Goal: Transaction & Acquisition: Purchase product/service

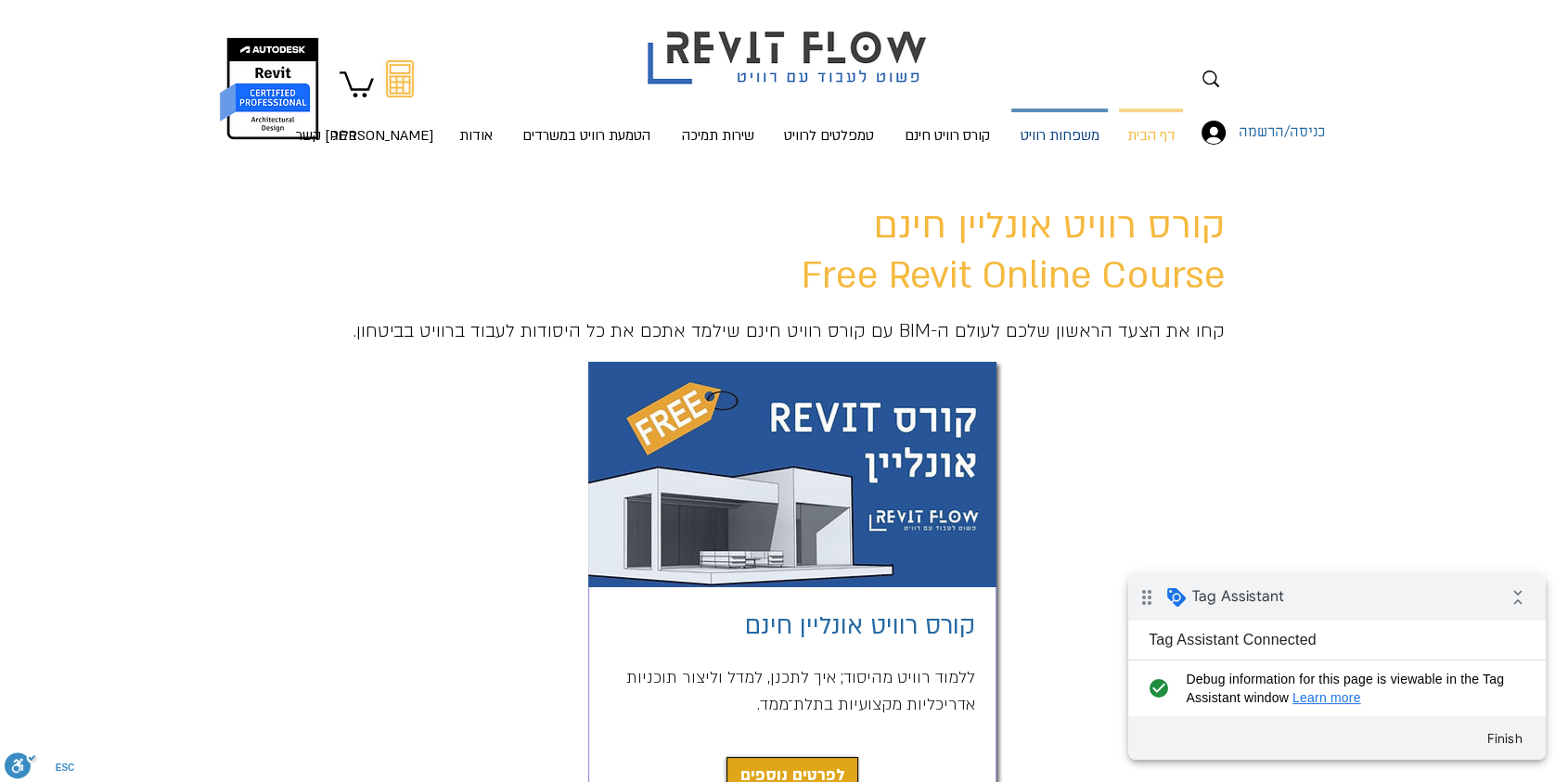
click at [795, 143] on p "משפחות רוויט" at bounding box center [1060, 137] width 93 height 49
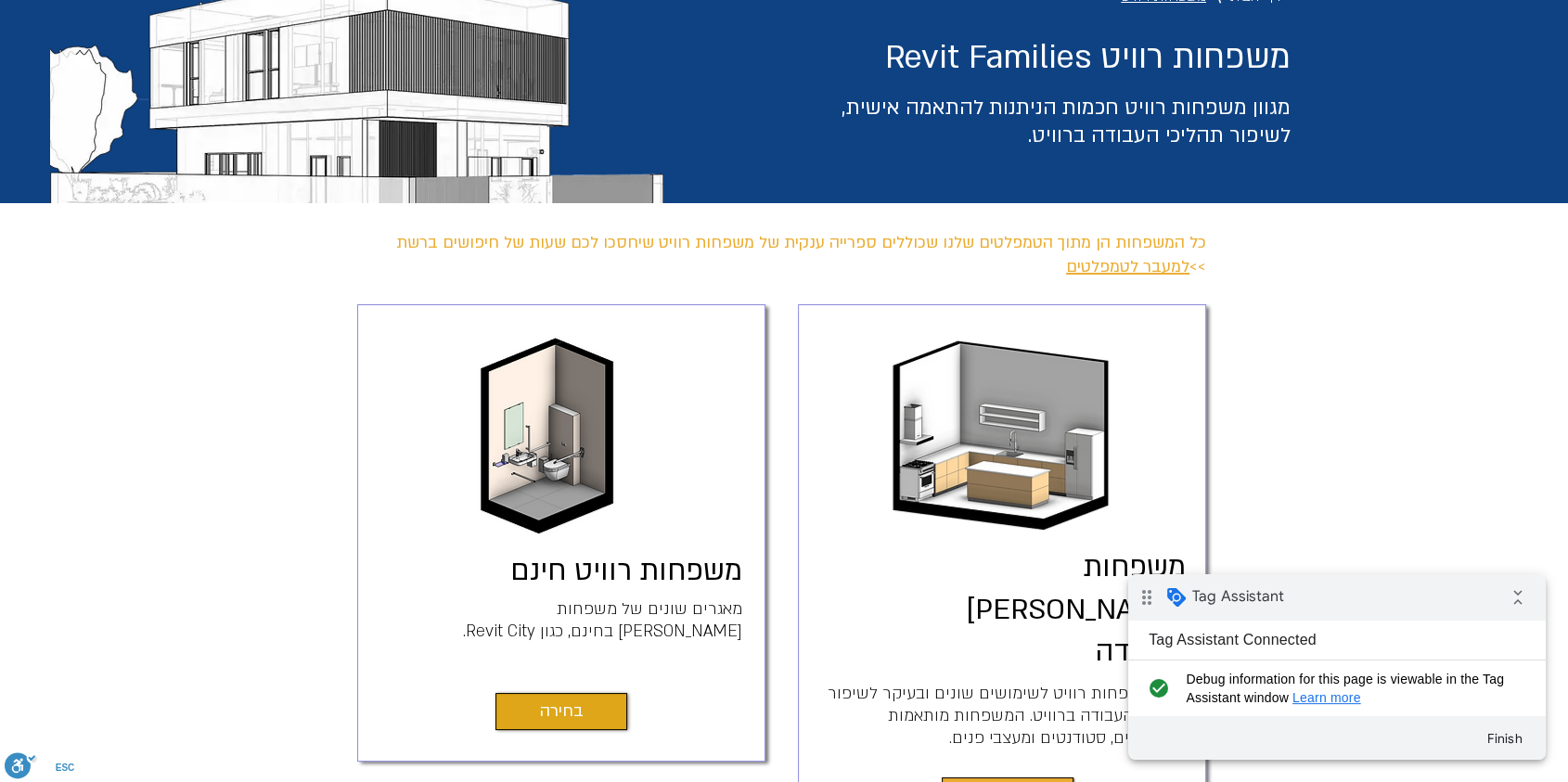
click at [1000, 781] on span "בחירה" at bounding box center [1008, 795] width 44 height 26
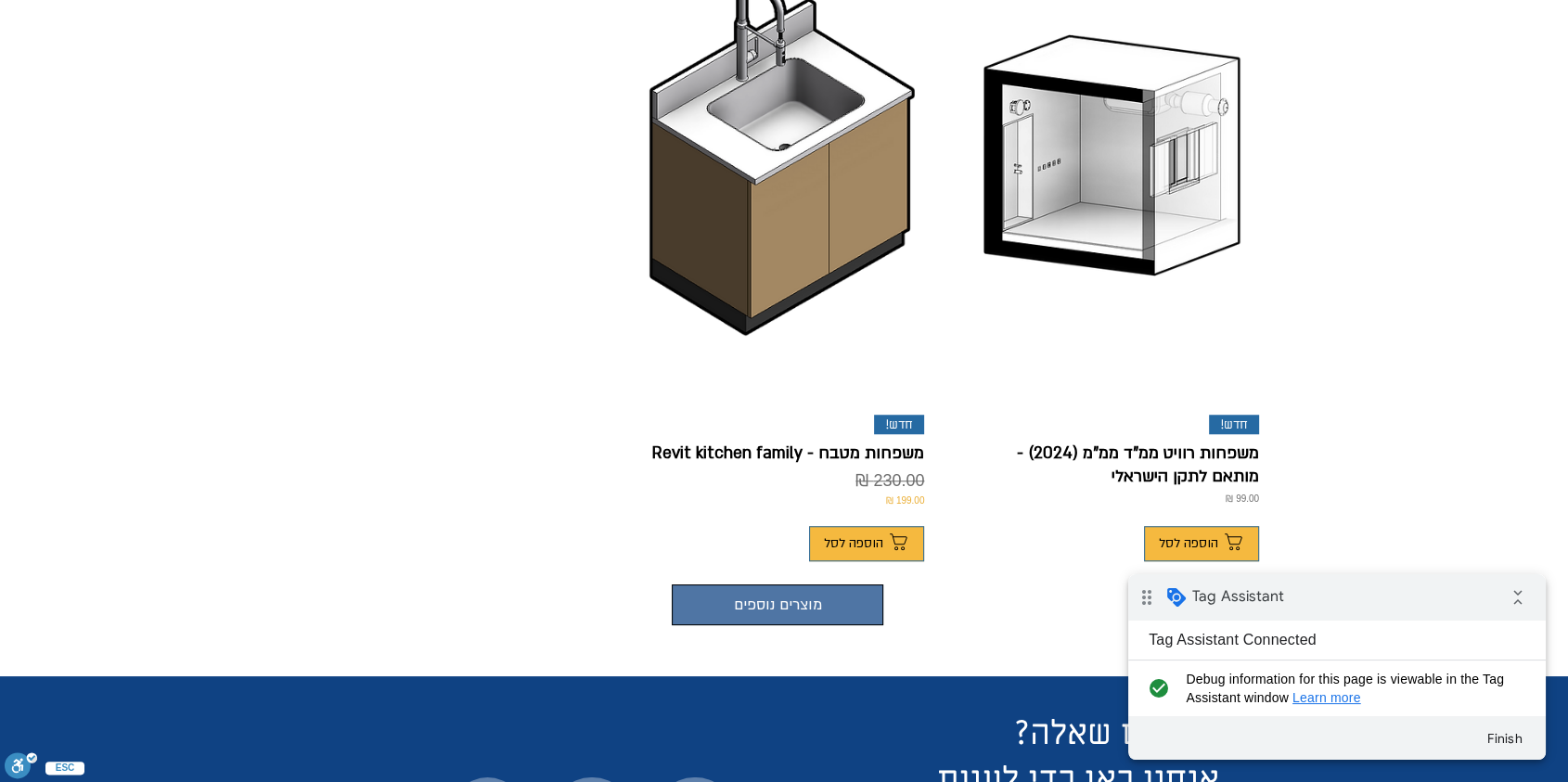
scroll to position [1339, 0]
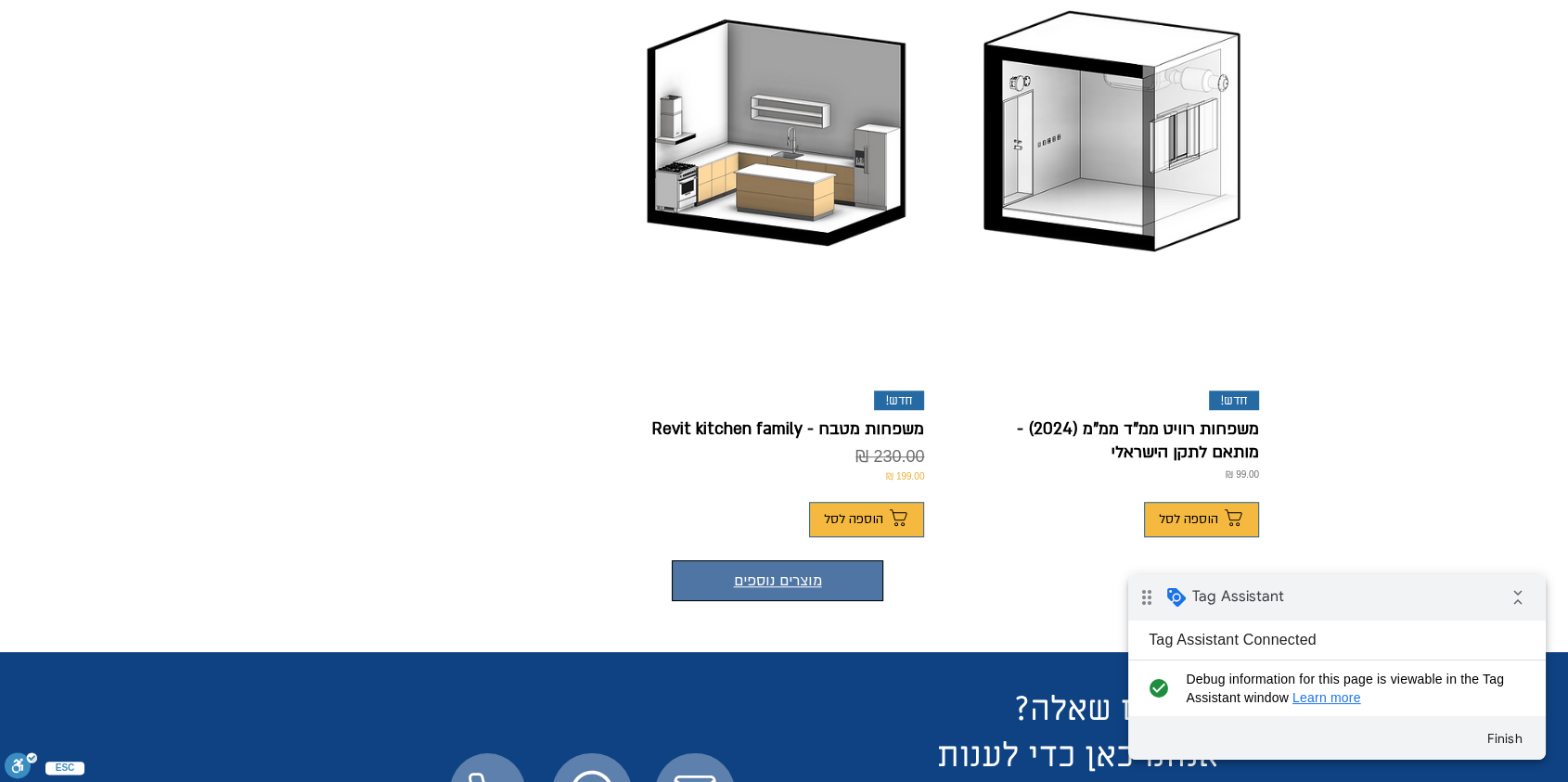
click at [804, 560] on button "מוצרים נוספים" at bounding box center [777, 580] width 211 height 41
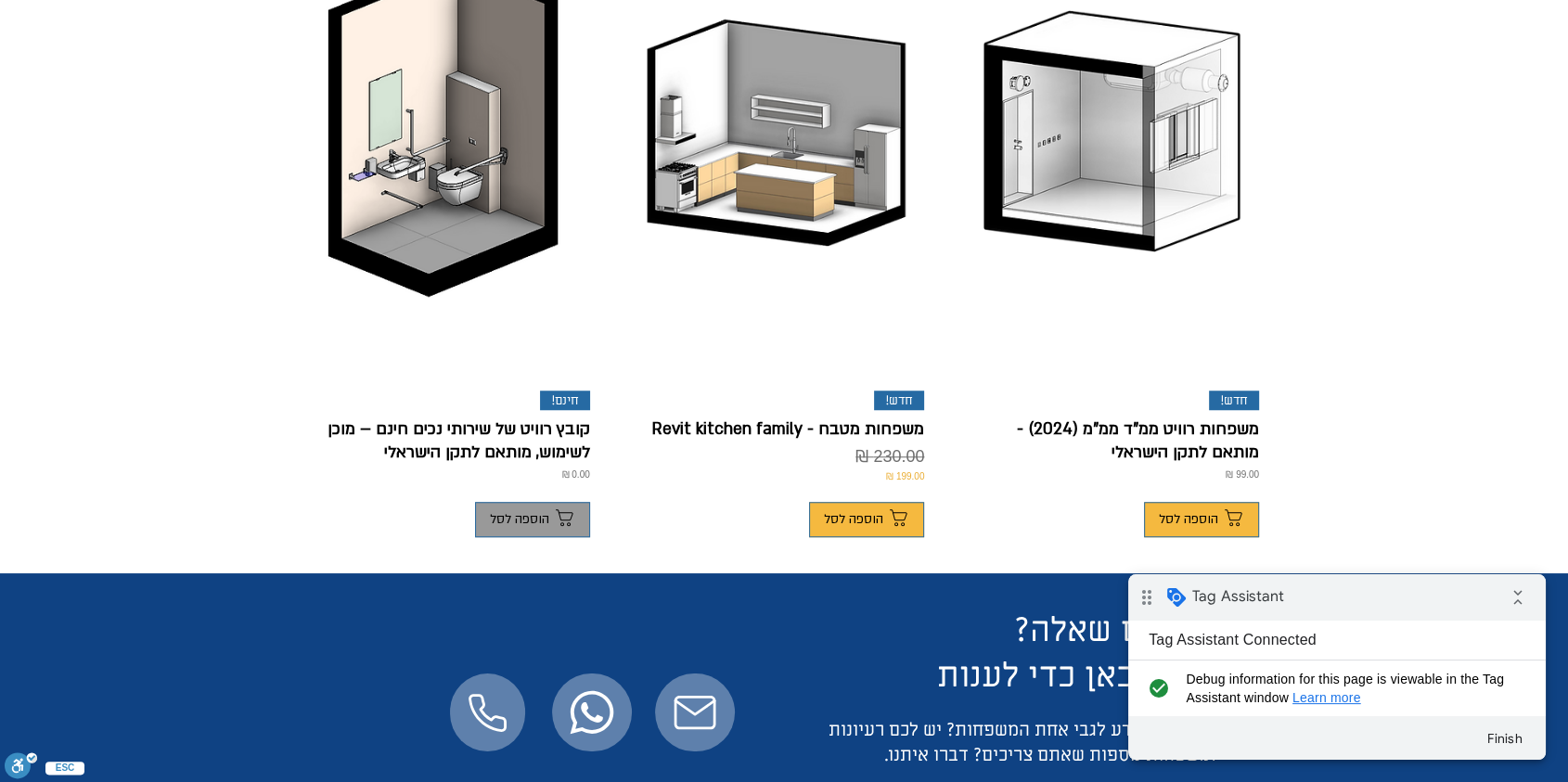
click at [527, 512] on span "הוספה לסל" at bounding box center [519, 519] width 59 height 15
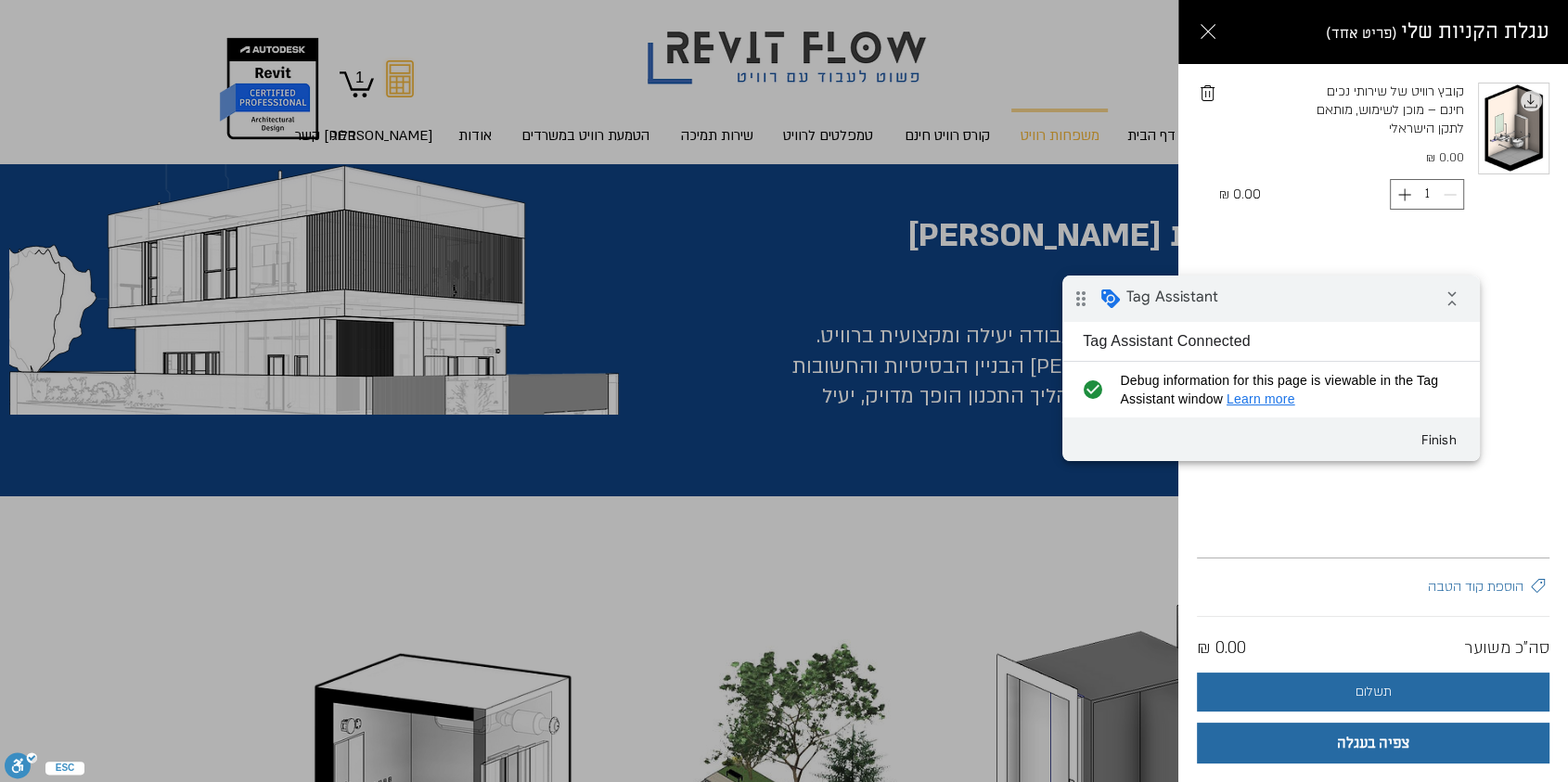
drag, startPoint x: 1345, startPoint y: 300, endPoint x: 1352, endPoint y: 329, distance: 29.8
click at [1345, 300] on div "drag_indicator Tag Assistant collapse_all" at bounding box center [1270, 299] width 418 height 47
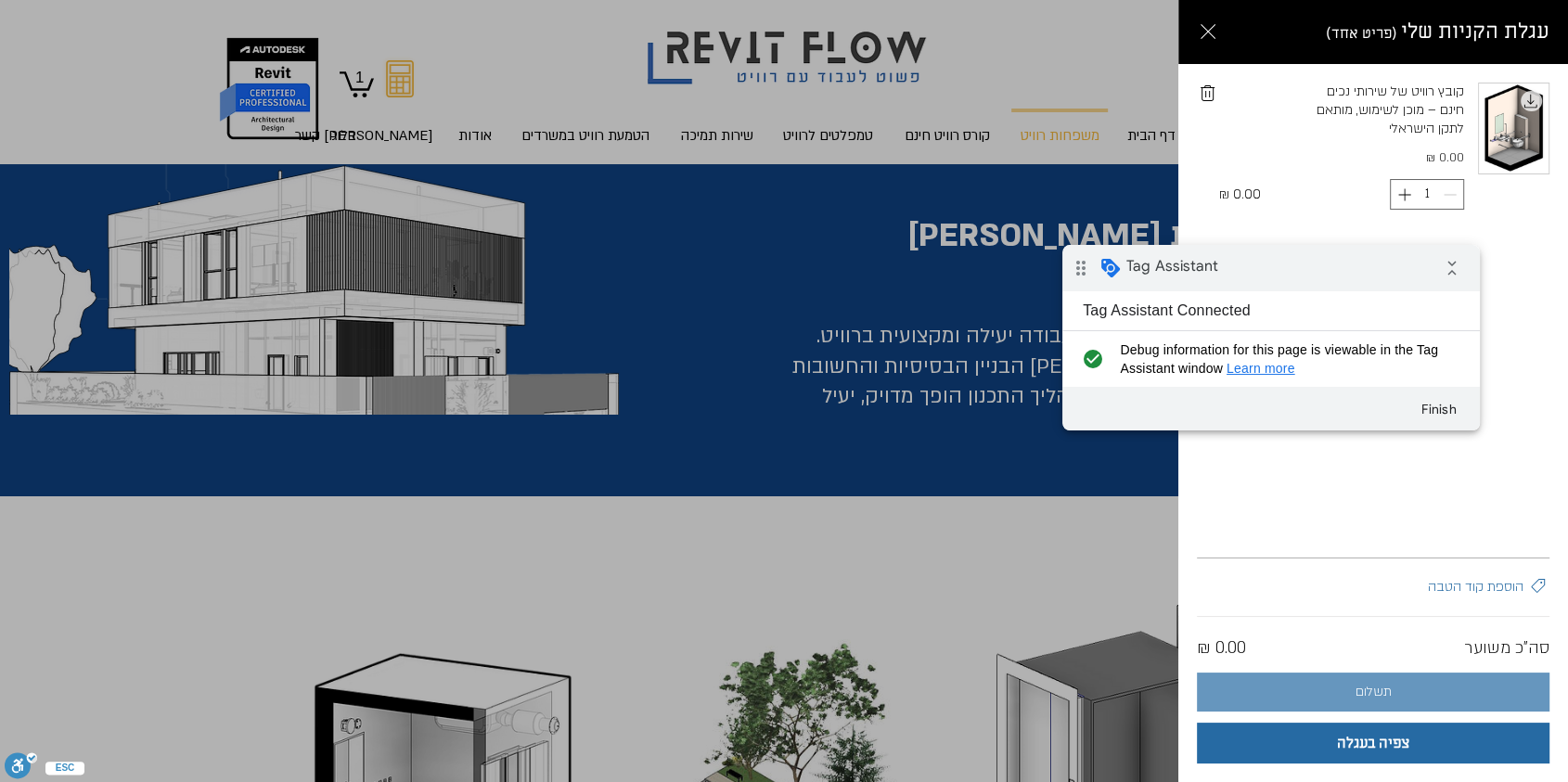
click at [1389, 693] on span "תשלום" at bounding box center [1373, 692] width 36 height 15
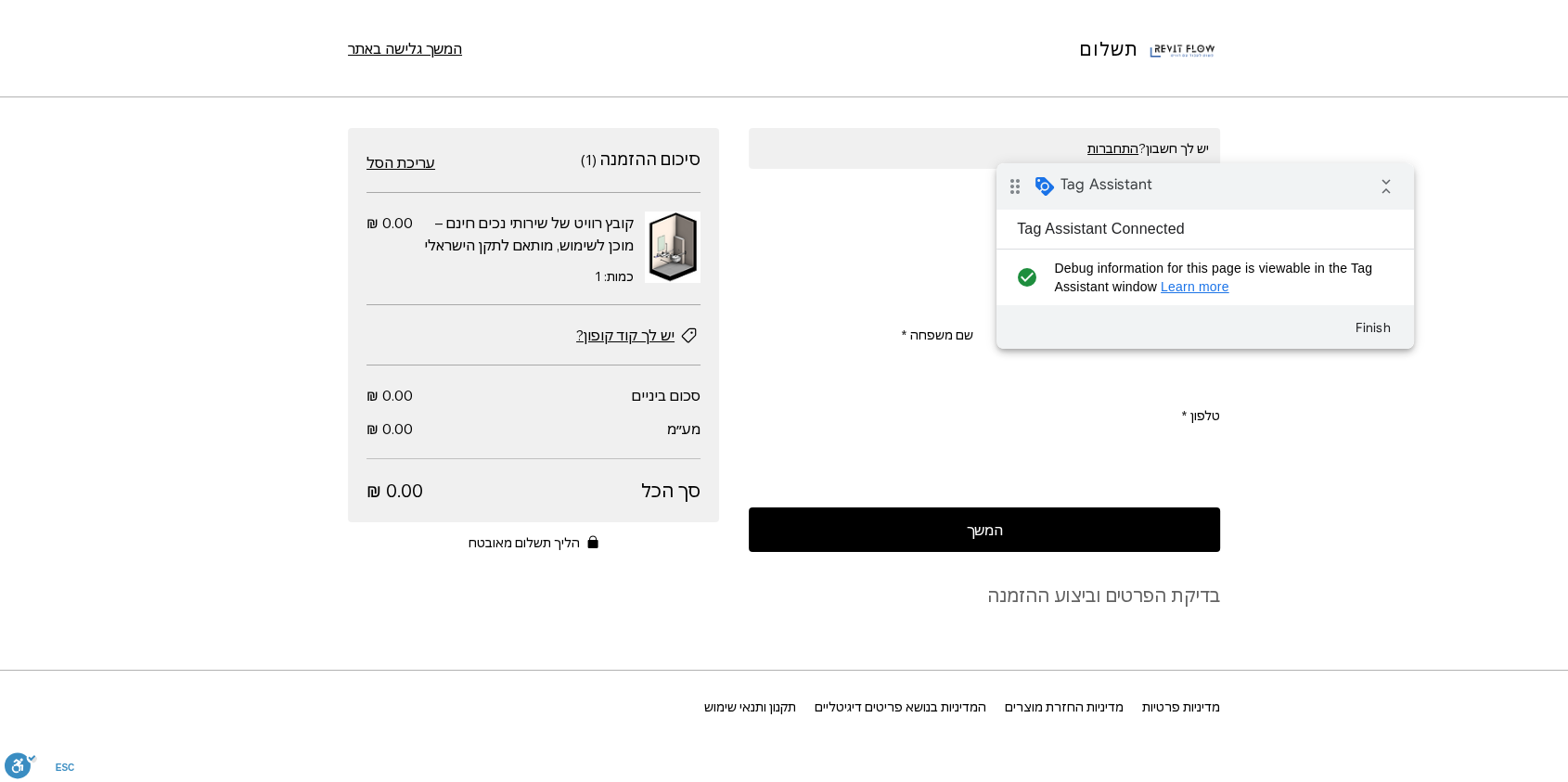
click at [1208, 188] on div "drag_indicator Tag Assistant collapse_all" at bounding box center [1205, 186] width 418 height 47
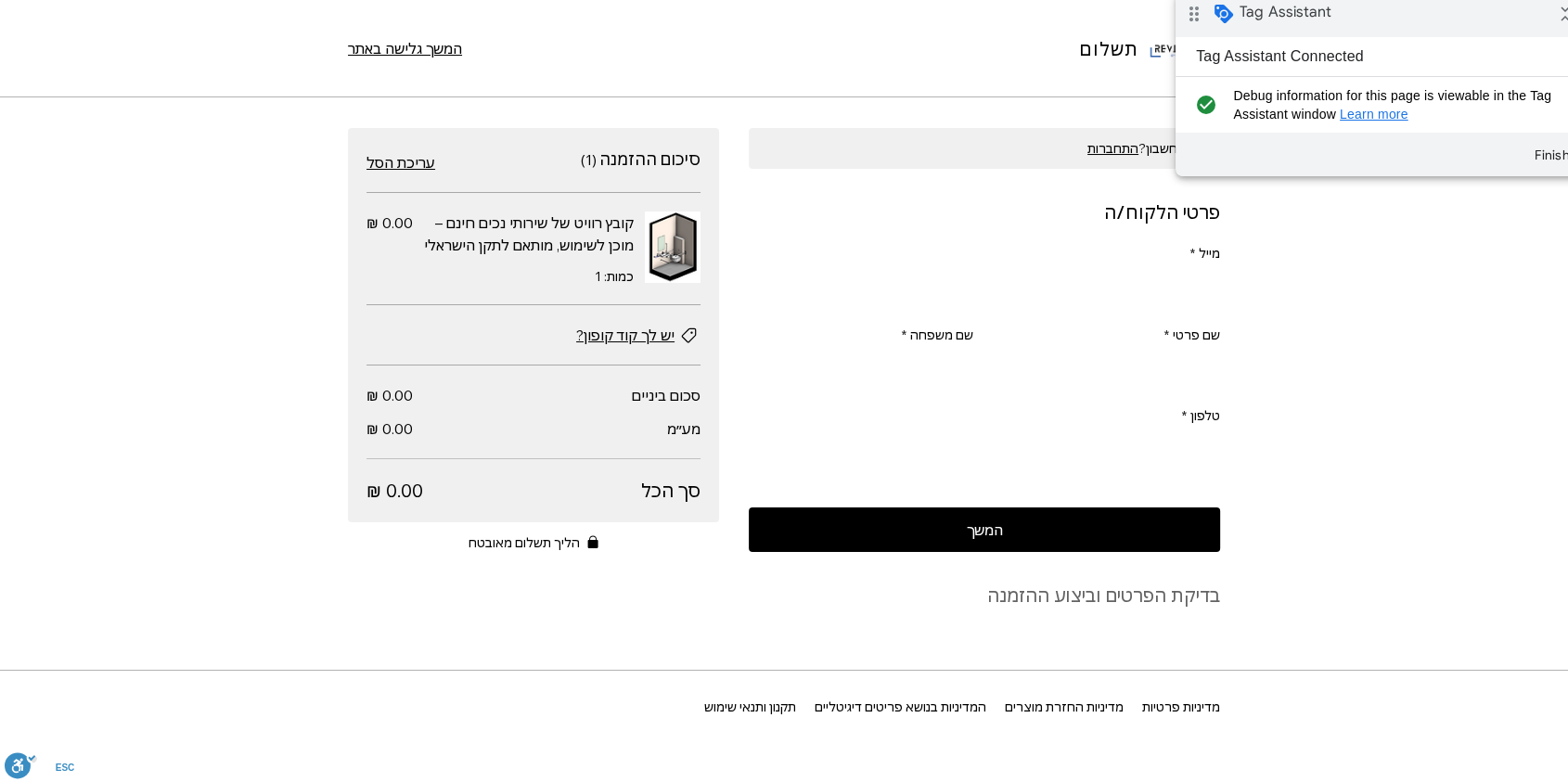
click at [1494, 10] on div "drag_indicator Tag Assistant collapse_all" at bounding box center [1383, 13] width 418 height 47
click at [1120, 281] on input "מייל *" at bounding box center [990, 289] width 461 height 37
type input "א"
click at [1102, 152] on span "התחברות" at bounding box center [1113, 147] width 51 height 18
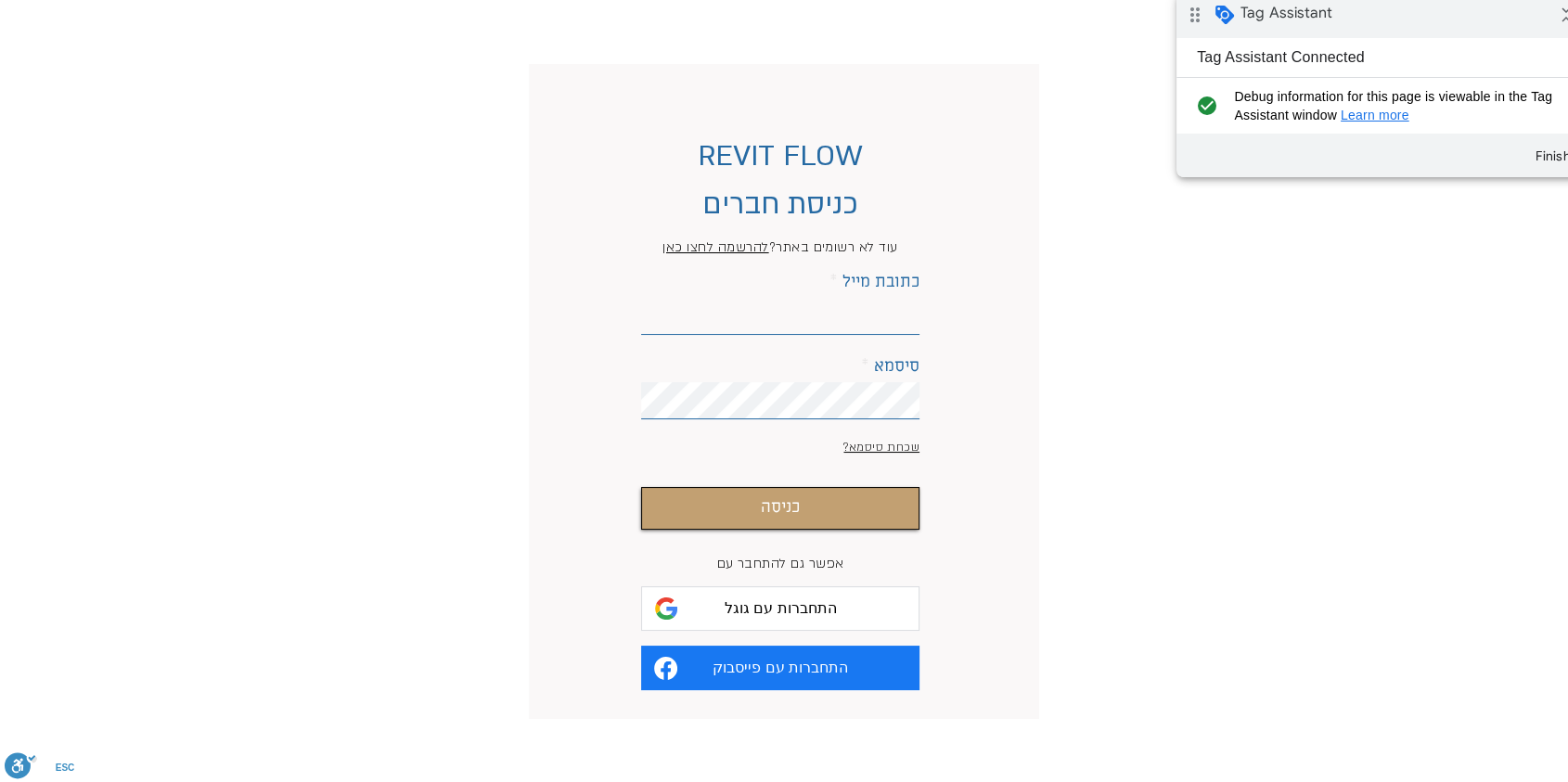
click at [763, 611] on span "התחברות עם גוגל" at bounding box center [780, 608] width 112 height 18
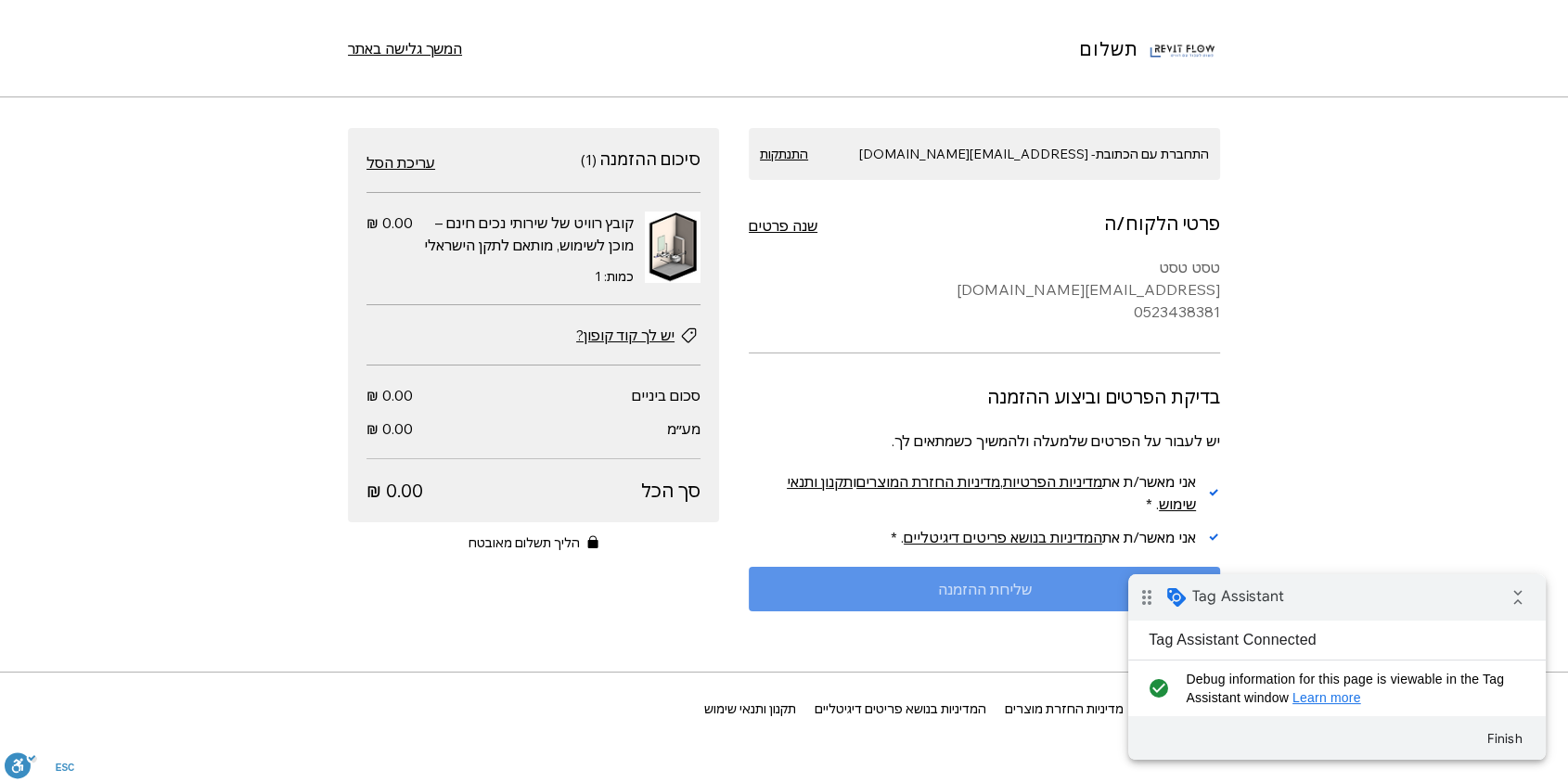
click at [1013, 593] on span "שליחת ההזמנה" at bounding box center [985, 589] width 93 height 15
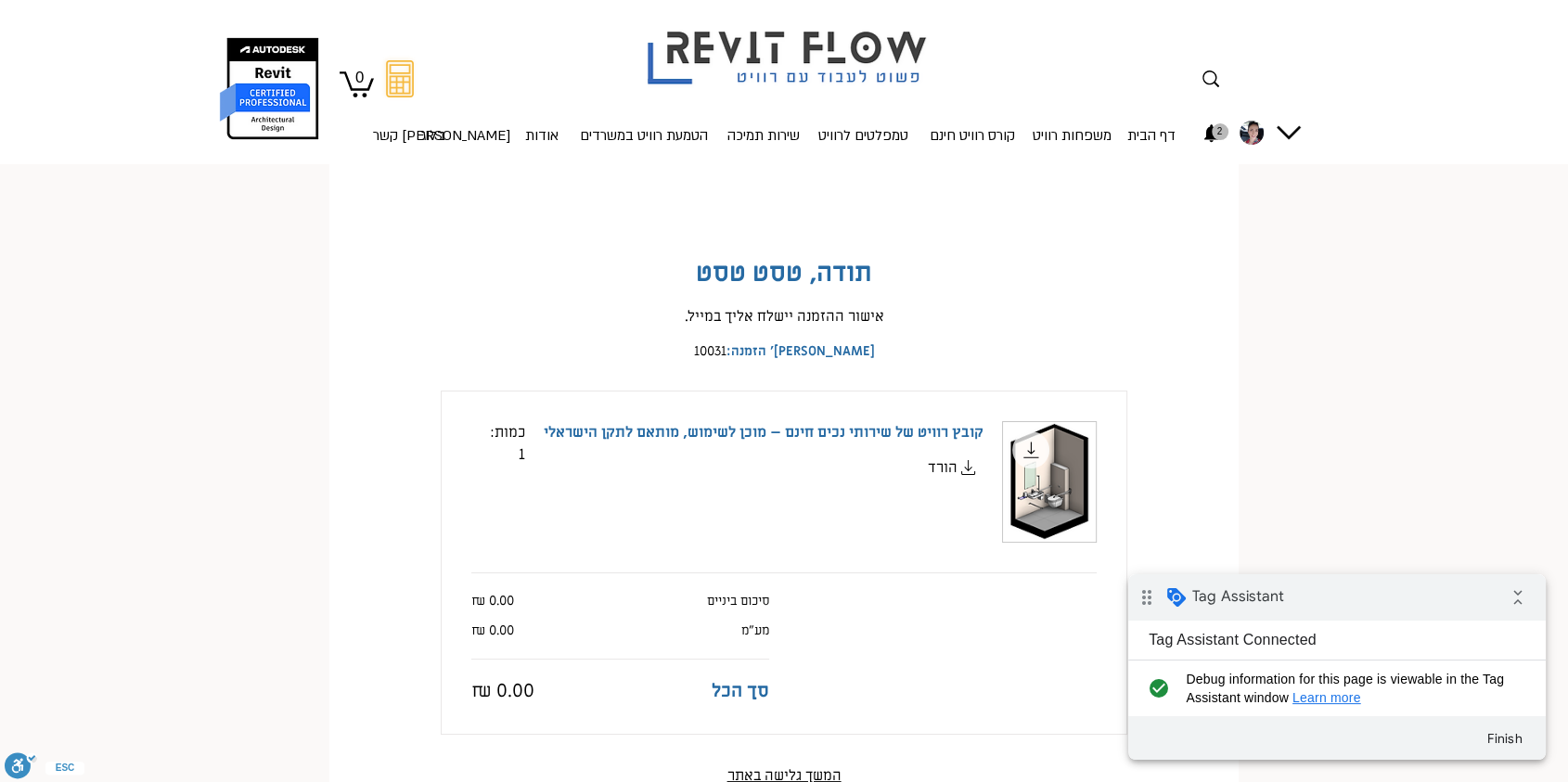
scroll to position [205, 0]
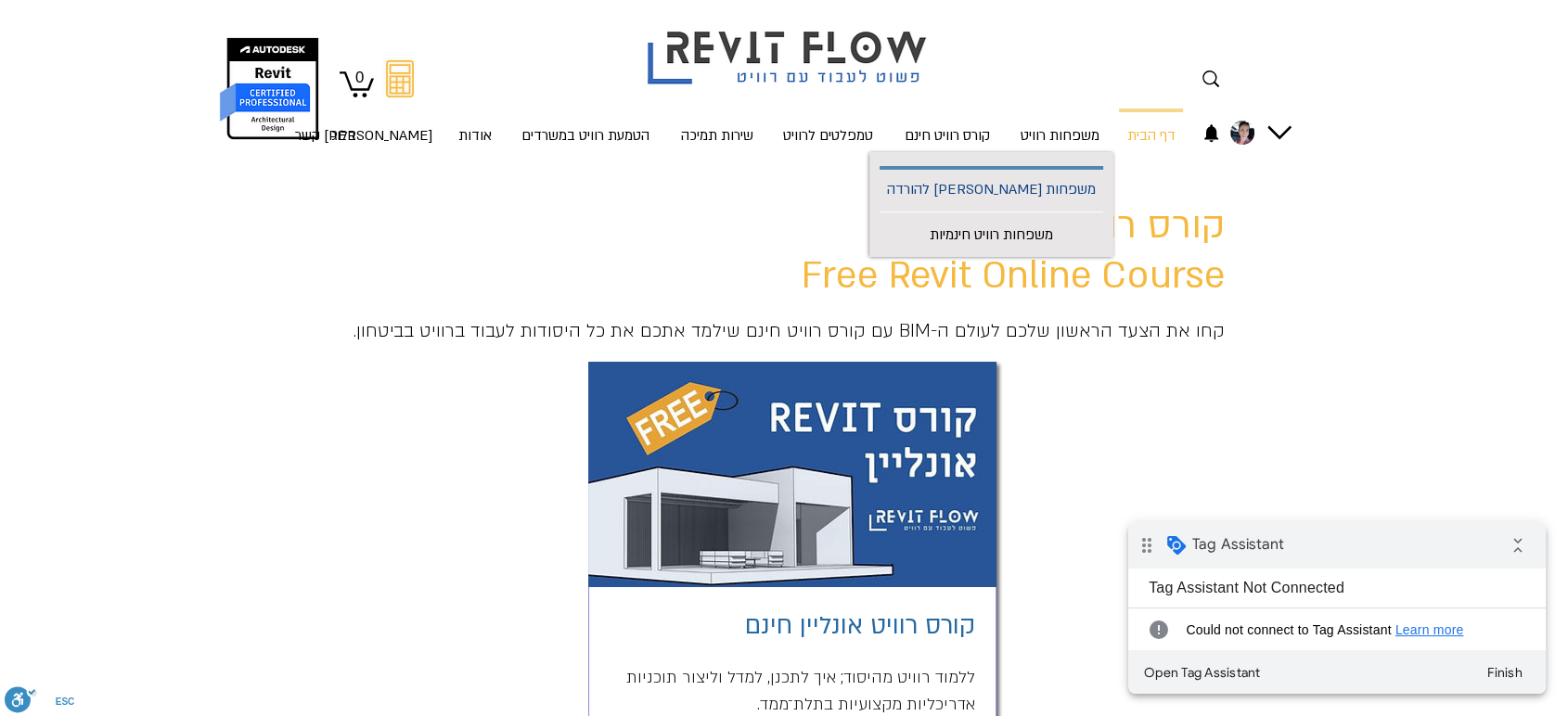
click at [1052, 190] on p "משפחות [PERSON_NAME] להורדה" at bounding box center [990, 190] width 224 height 42
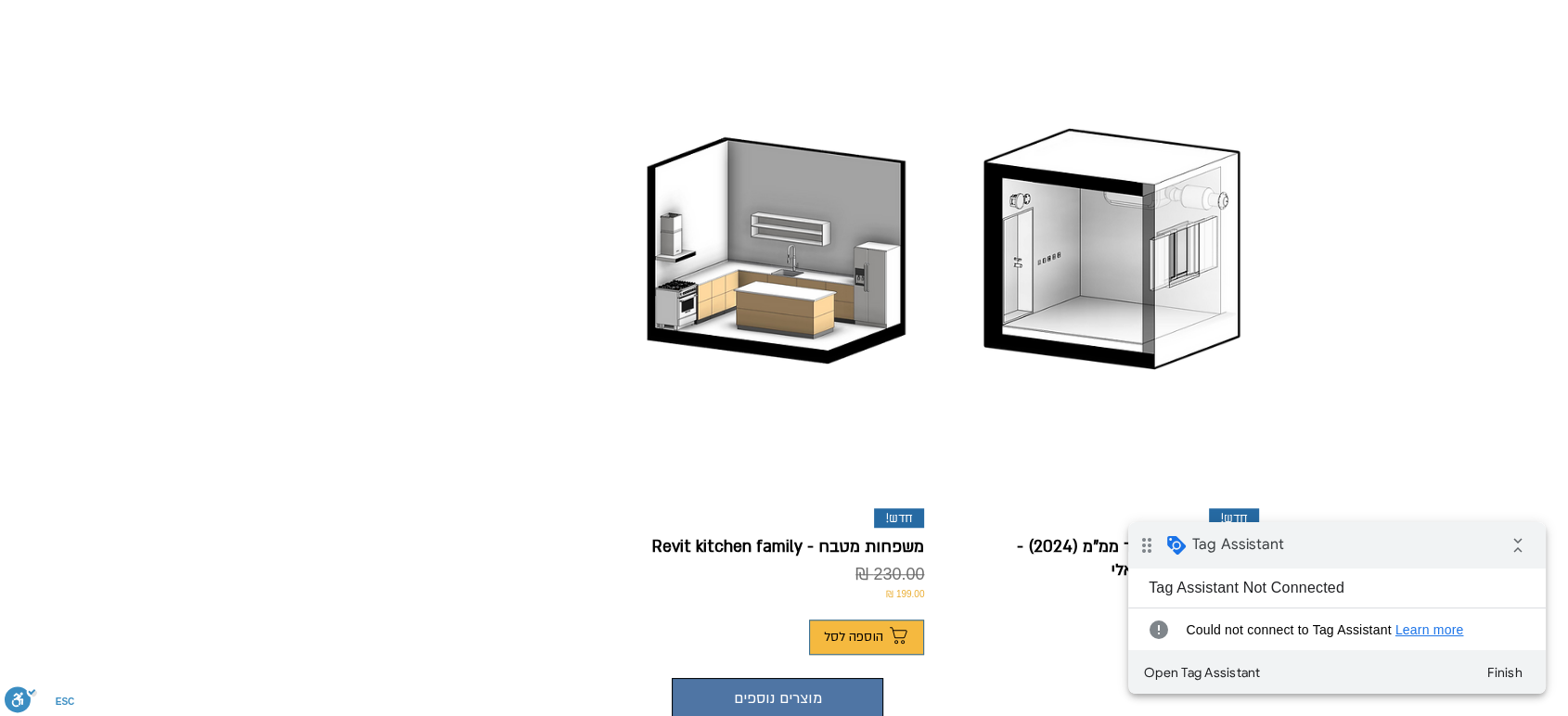
scroll to position [1339, 0]
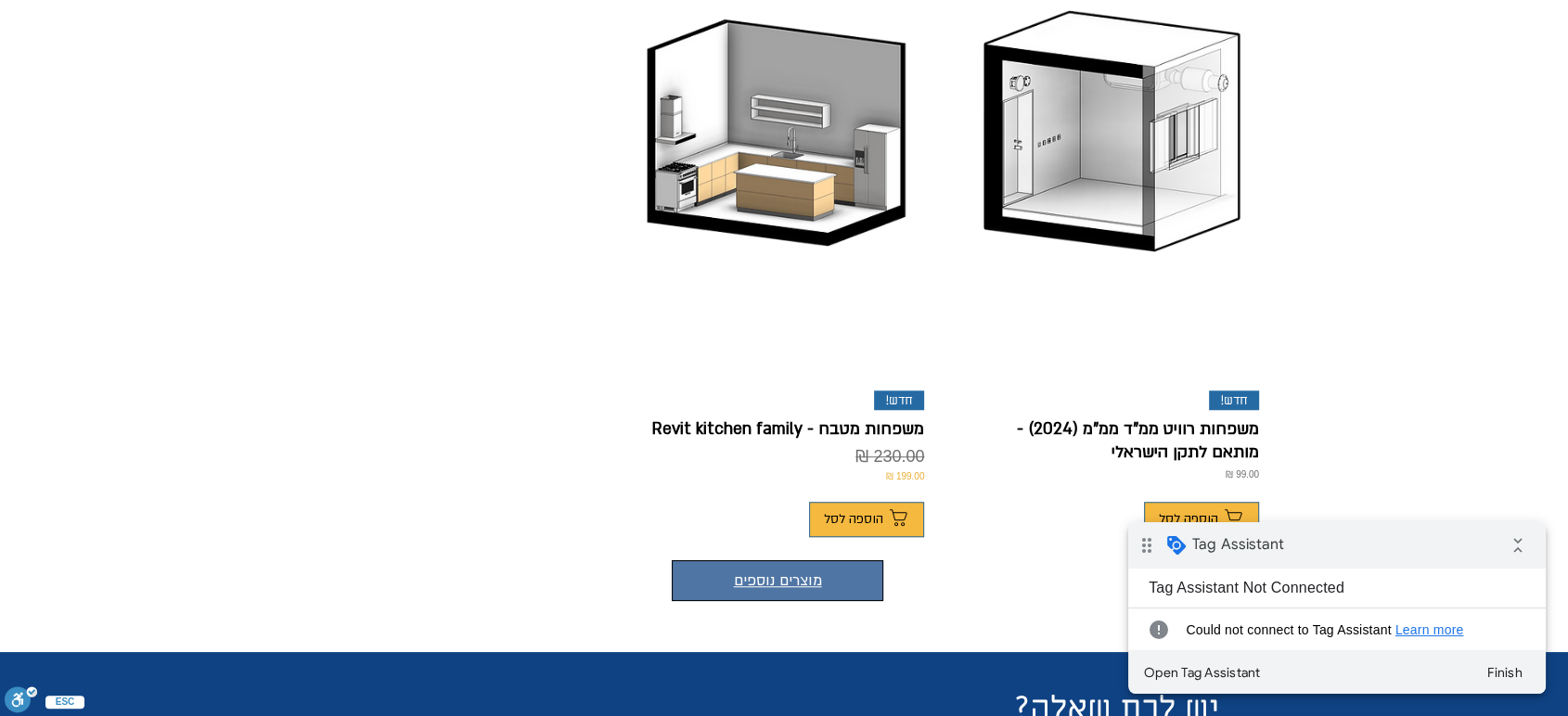
click at [703, 560] on button "מוצרים נוספים" at bounding box center [777, 580] width 211 height 41
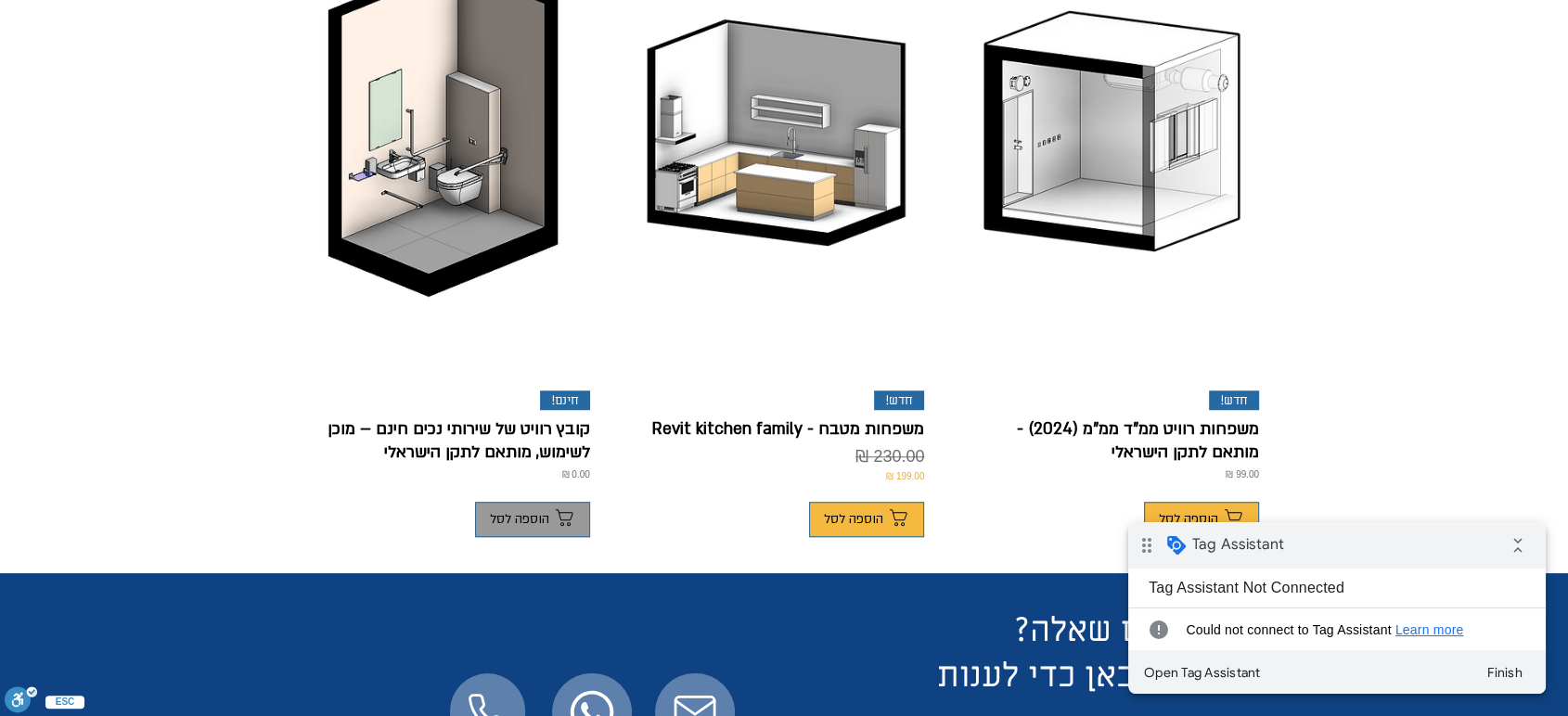
click at [512, 512] on span "הוספה לסל" at bounding box center [519, 519] width 59 height 15
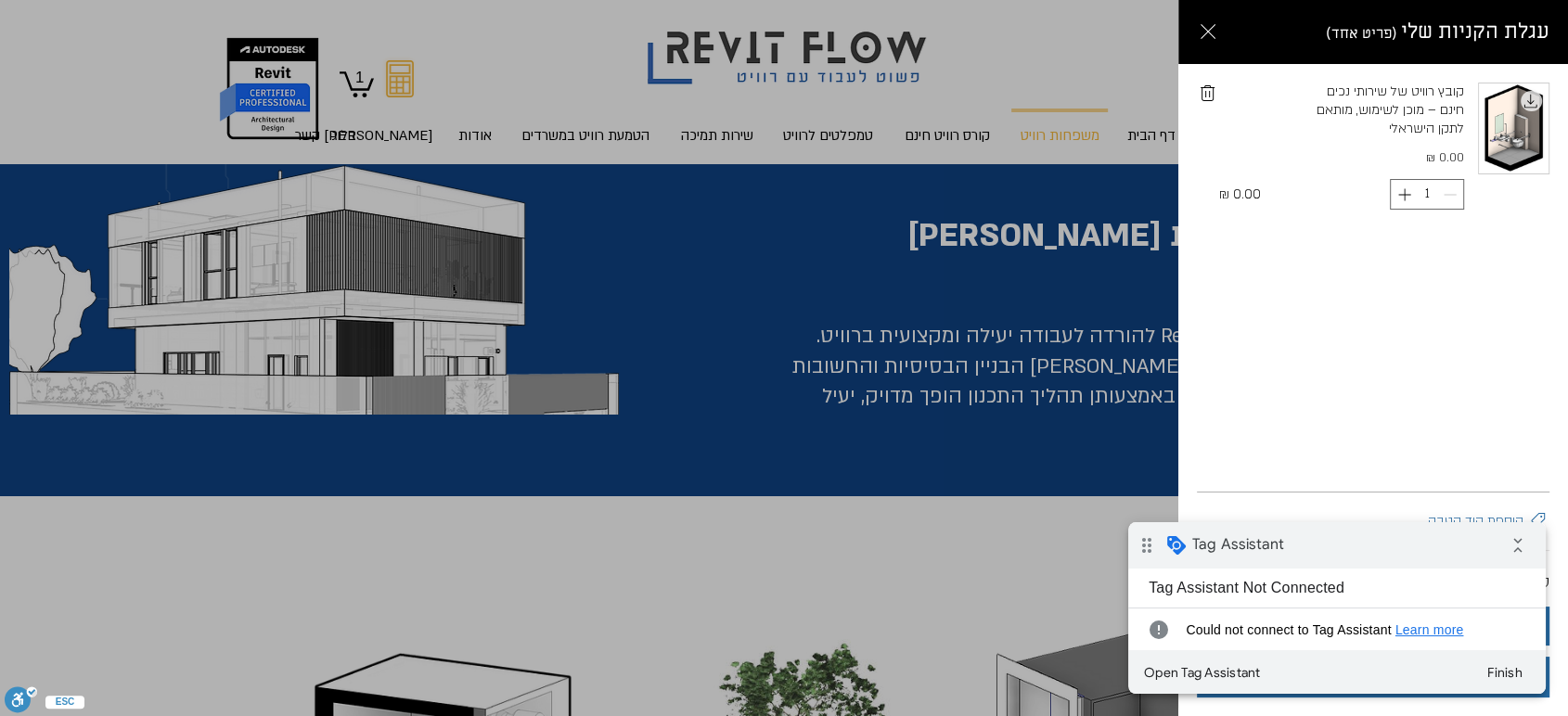
click at [1303, 387] on div "קובץ רוויט של שירותי נכים חינם – מוכן לשימוש, מותאם לתקן הישראלי ‏0.00 ‏₪ 1 ‏0.…" at bounding box center [1372, 277] width 389 height 427
click at [1505, 678] on button "Finish" at bounding box center [1504, 671] width 67 height 33
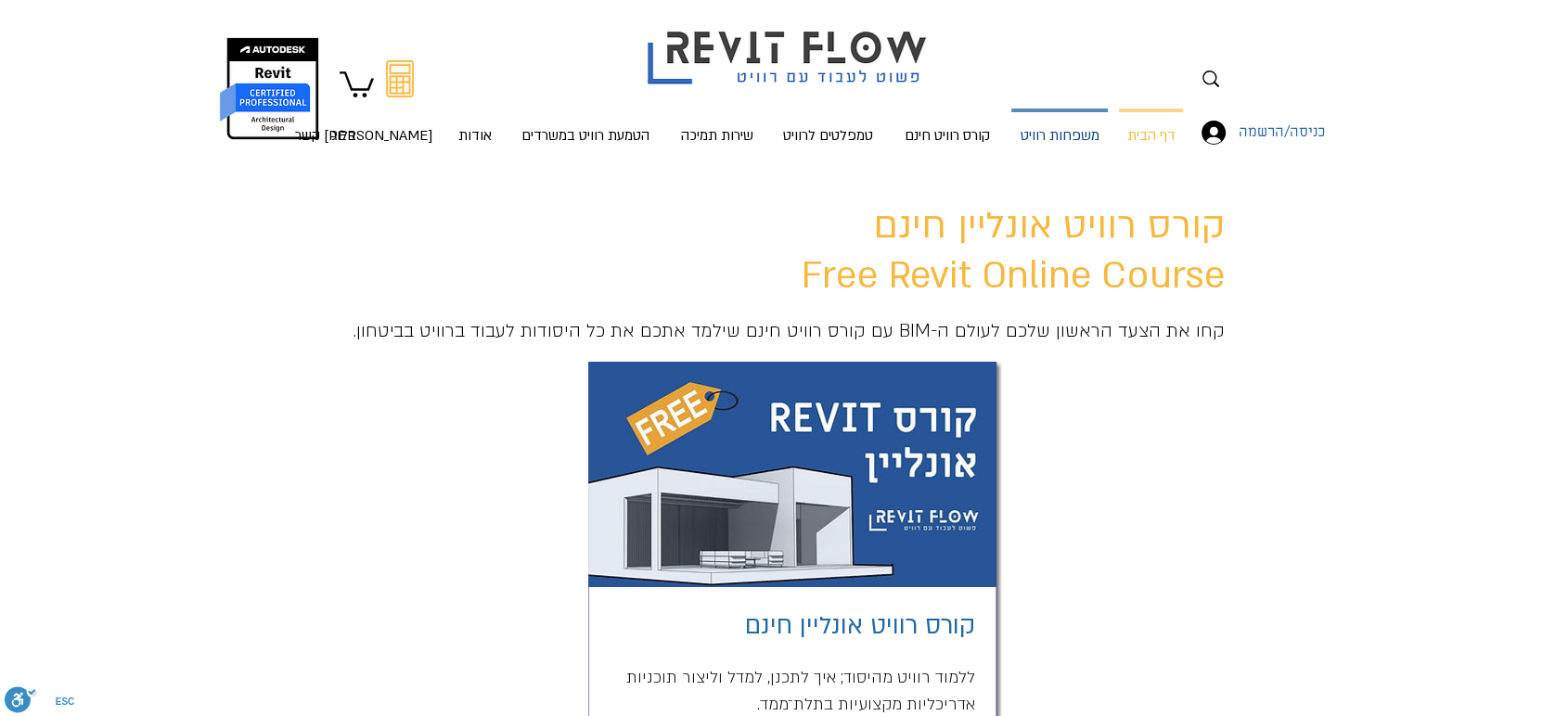
click at [1068, 136] on p "משפחות רוויט" at bounding box center [1060, 137] width 93 height 49
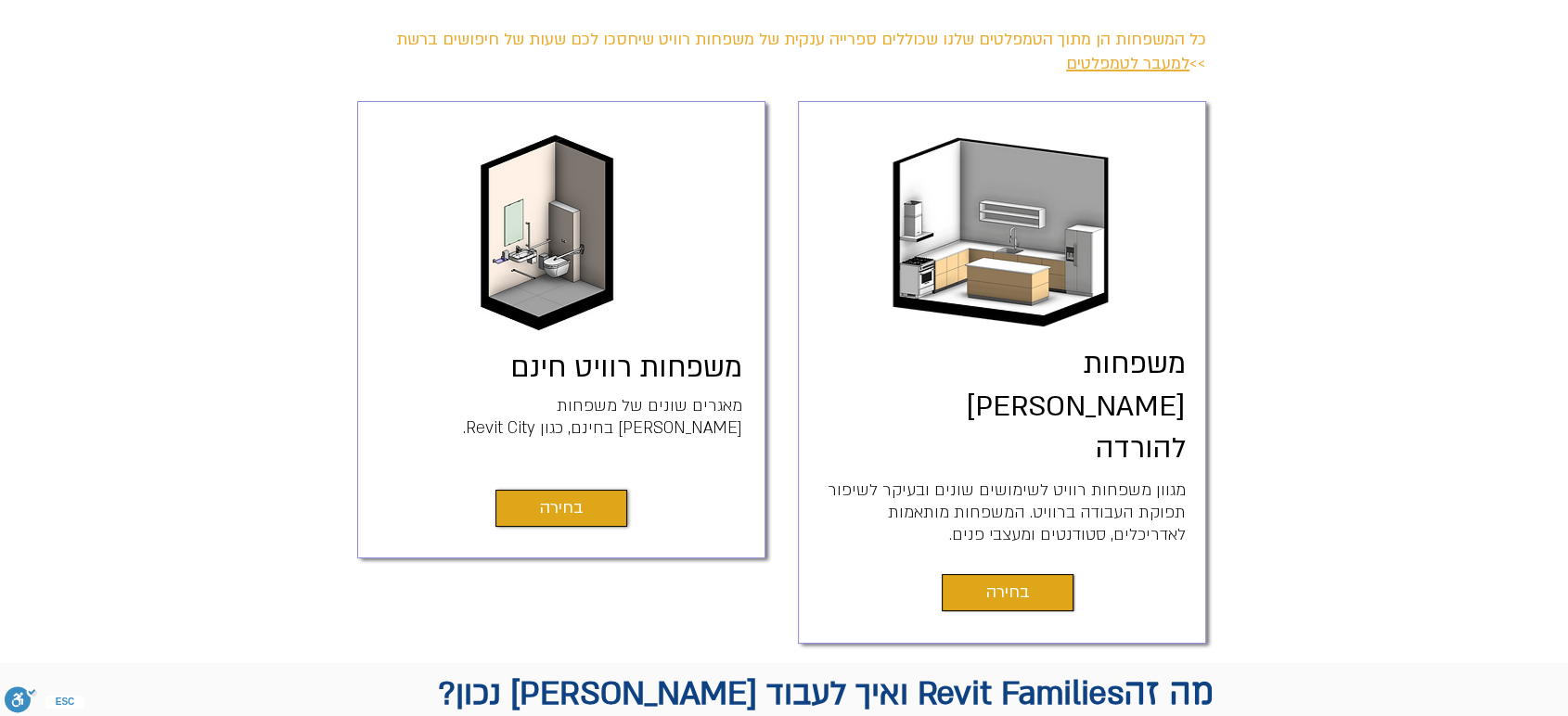
scroll to position [412, 0]
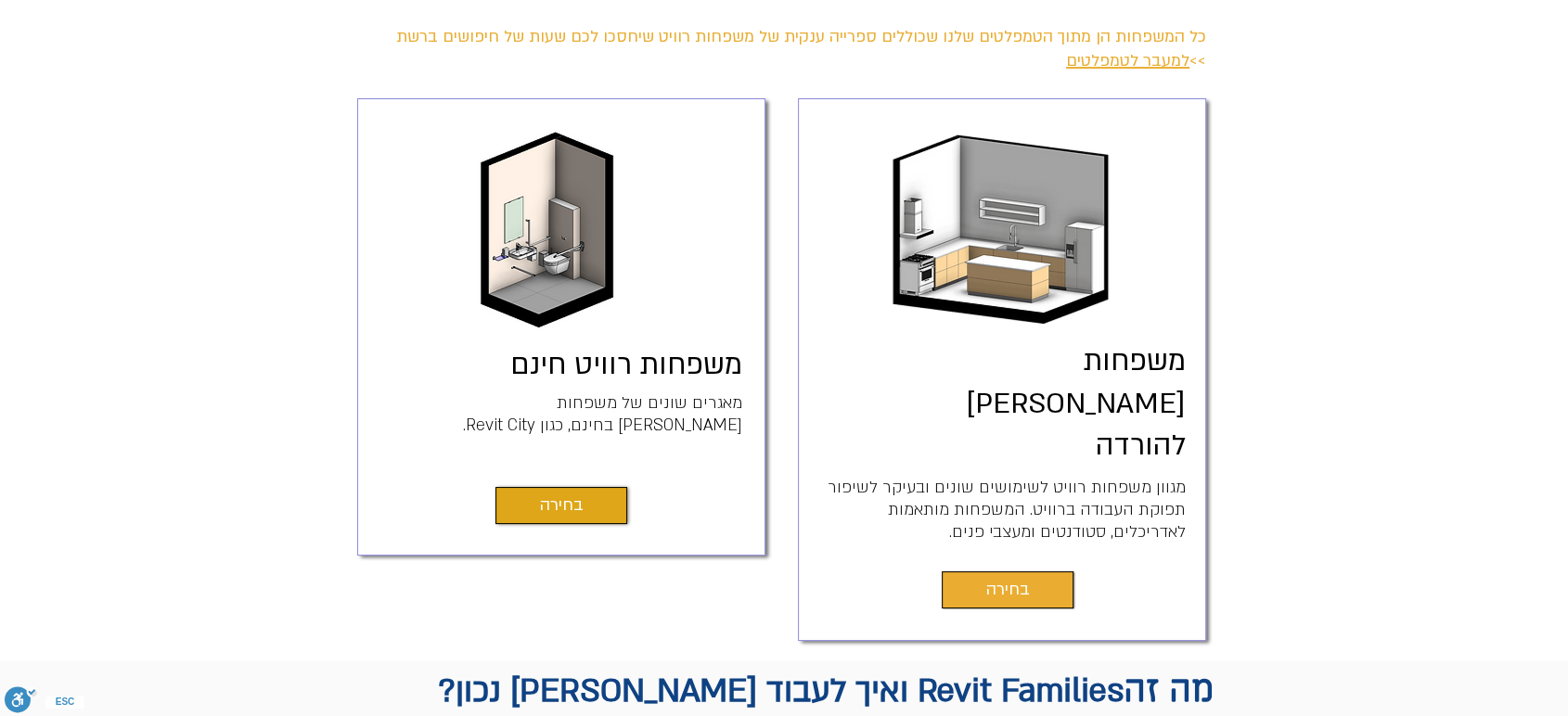
click at [1053, 571] on link "בחירה" at bounding box center [1008, 590] width 131 height 37
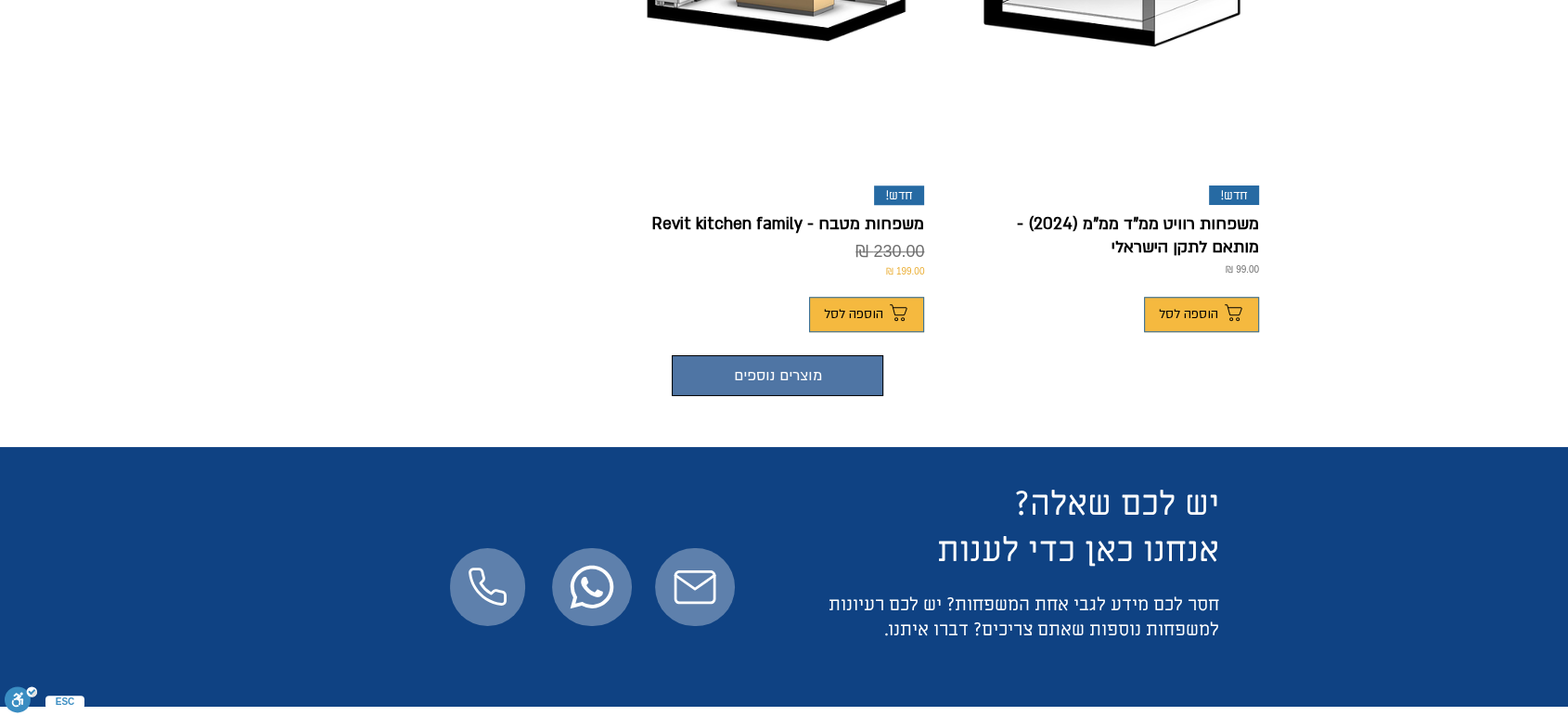
scroll to position [1544, 0]
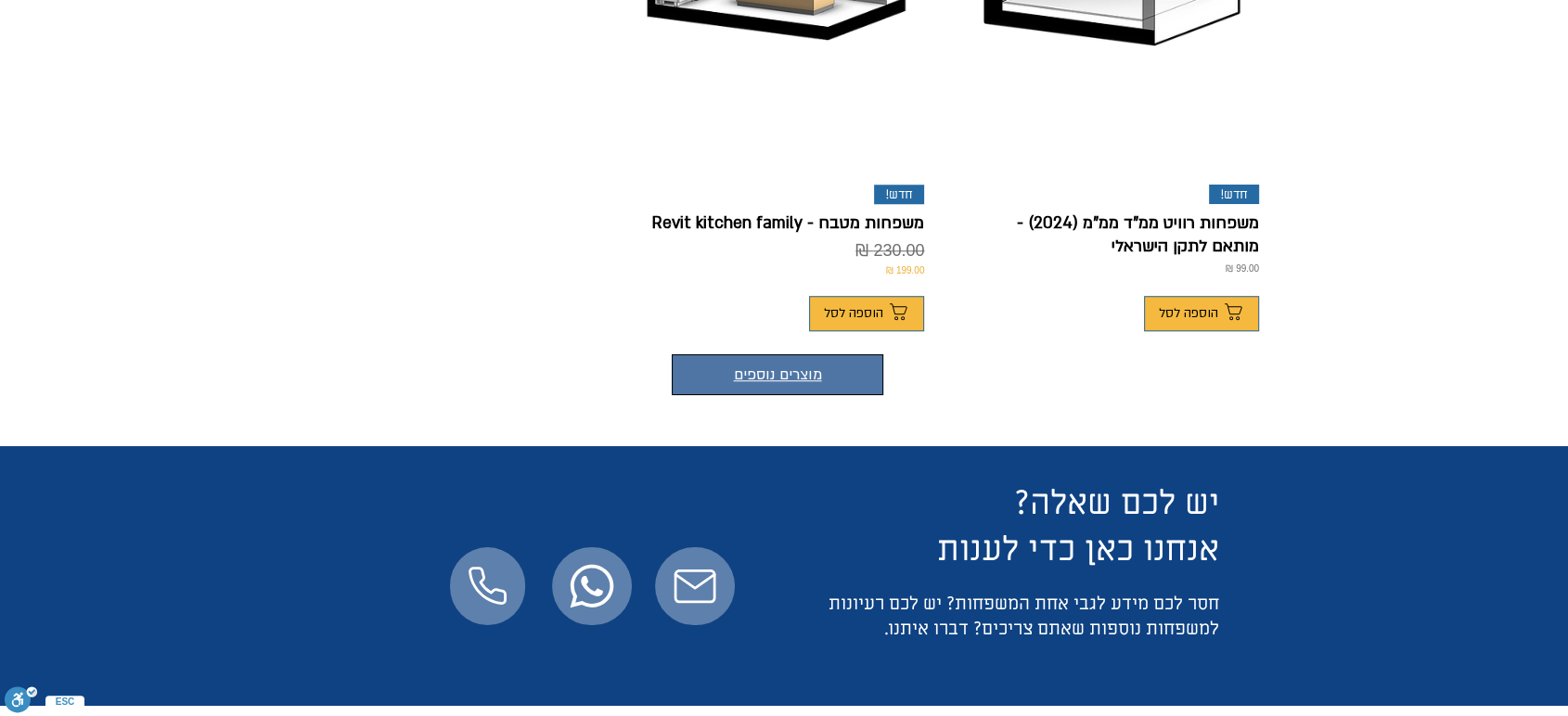
click at [764, 354] on button "מוצרים נוספים" at bounding box center [777, 374] width 211 height 41
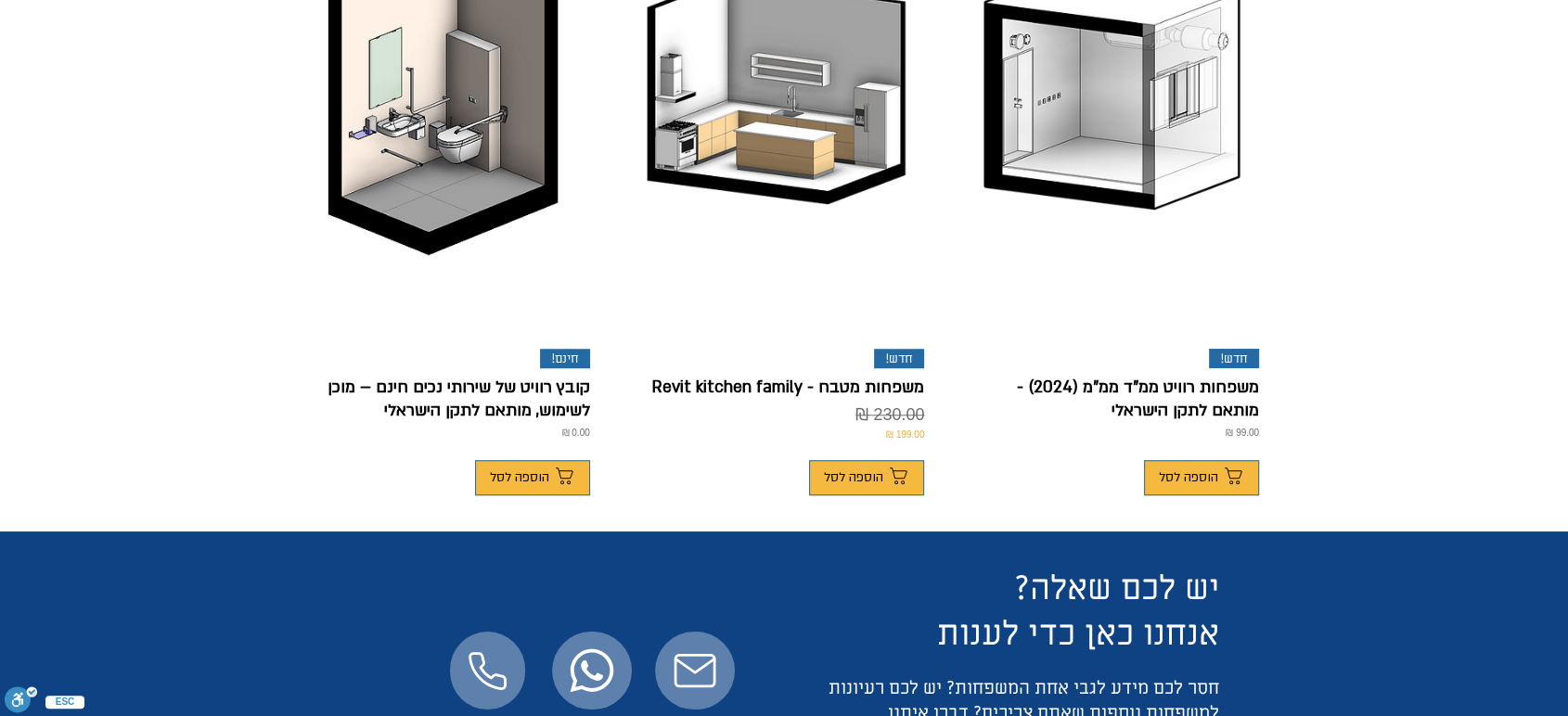
scroll to position [1339, 0]
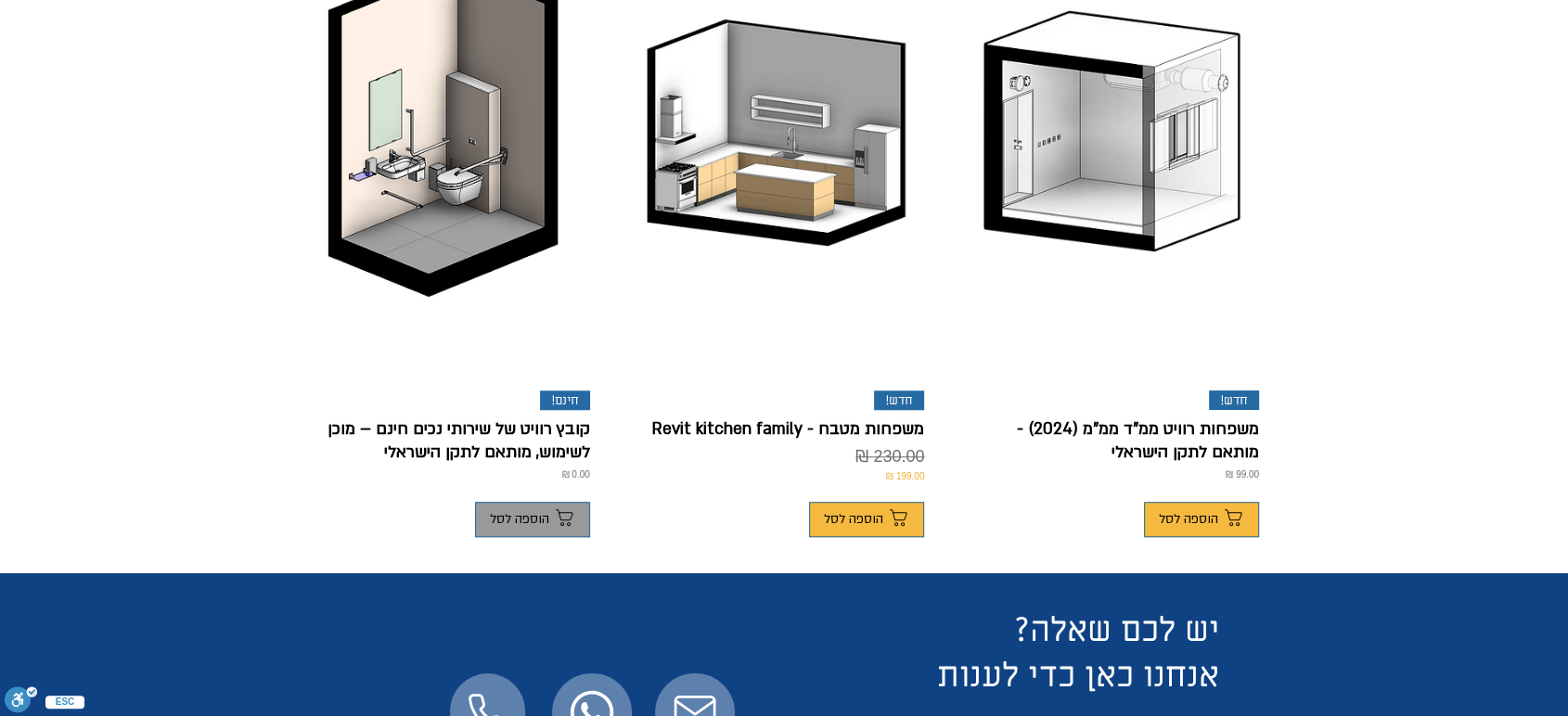
click at [507, 512] on span "הוספה לסל" at bounding box center [519, 519] width 59 height 15
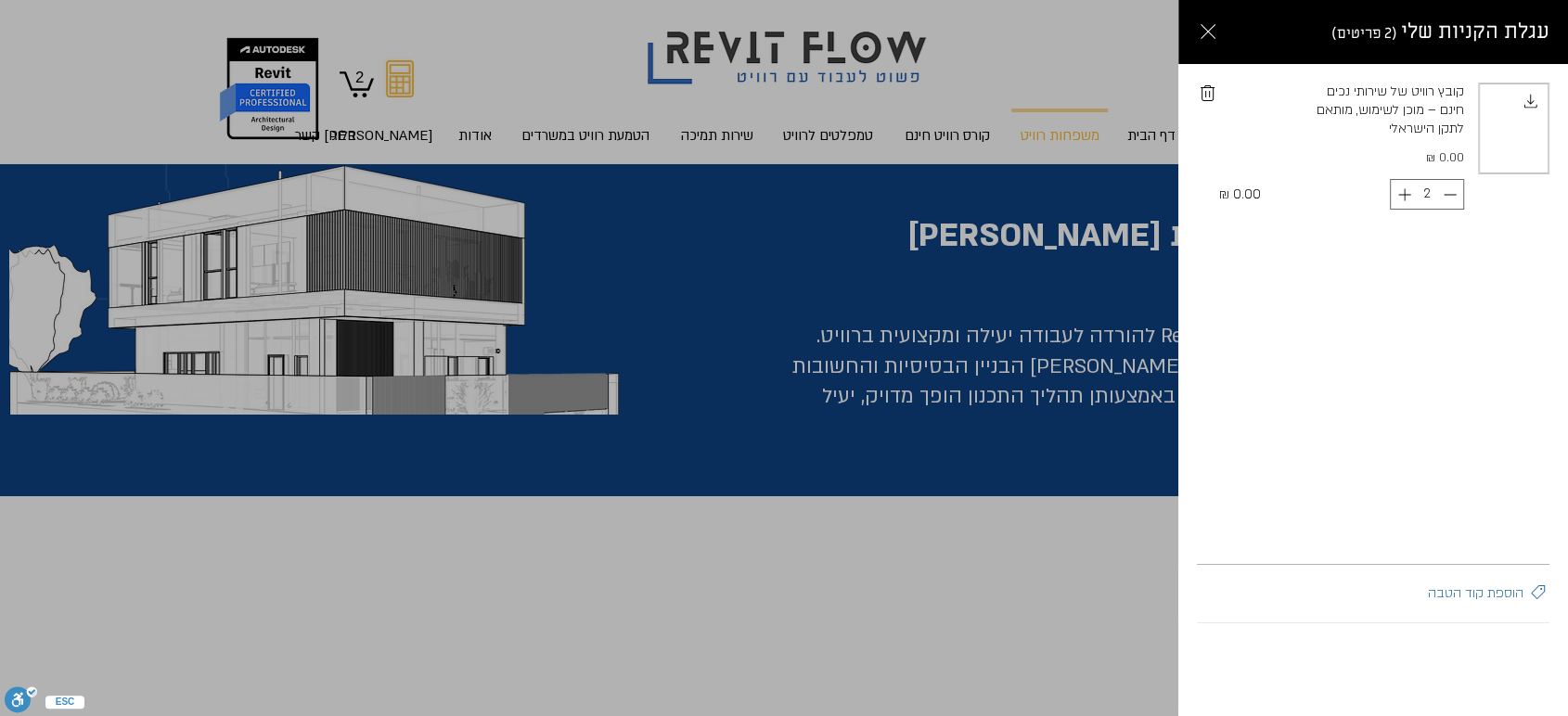
scroll to position [0, 0]
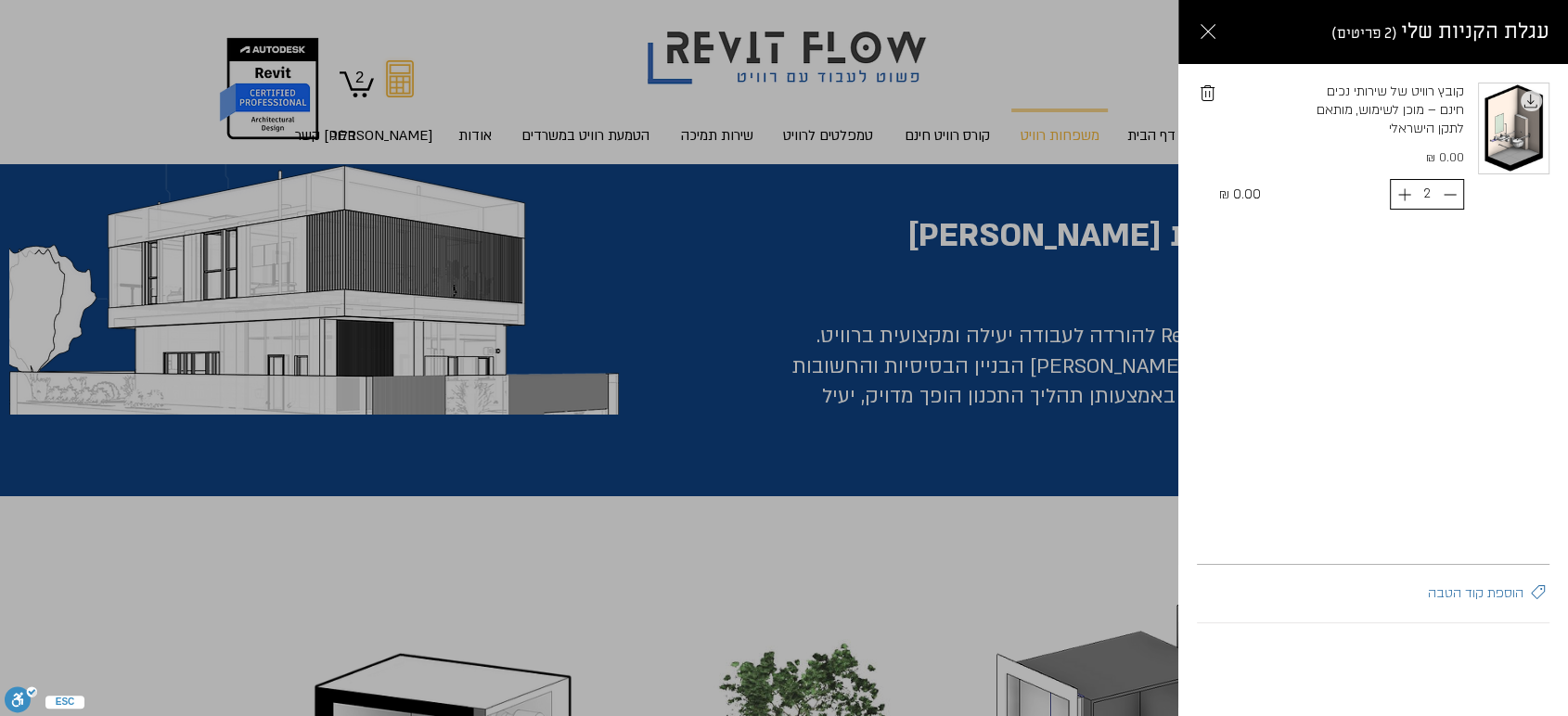
click at [1460, 199] on button "Decrement" at bounding box center [1449, 194] width 27 height 29
type input "1"
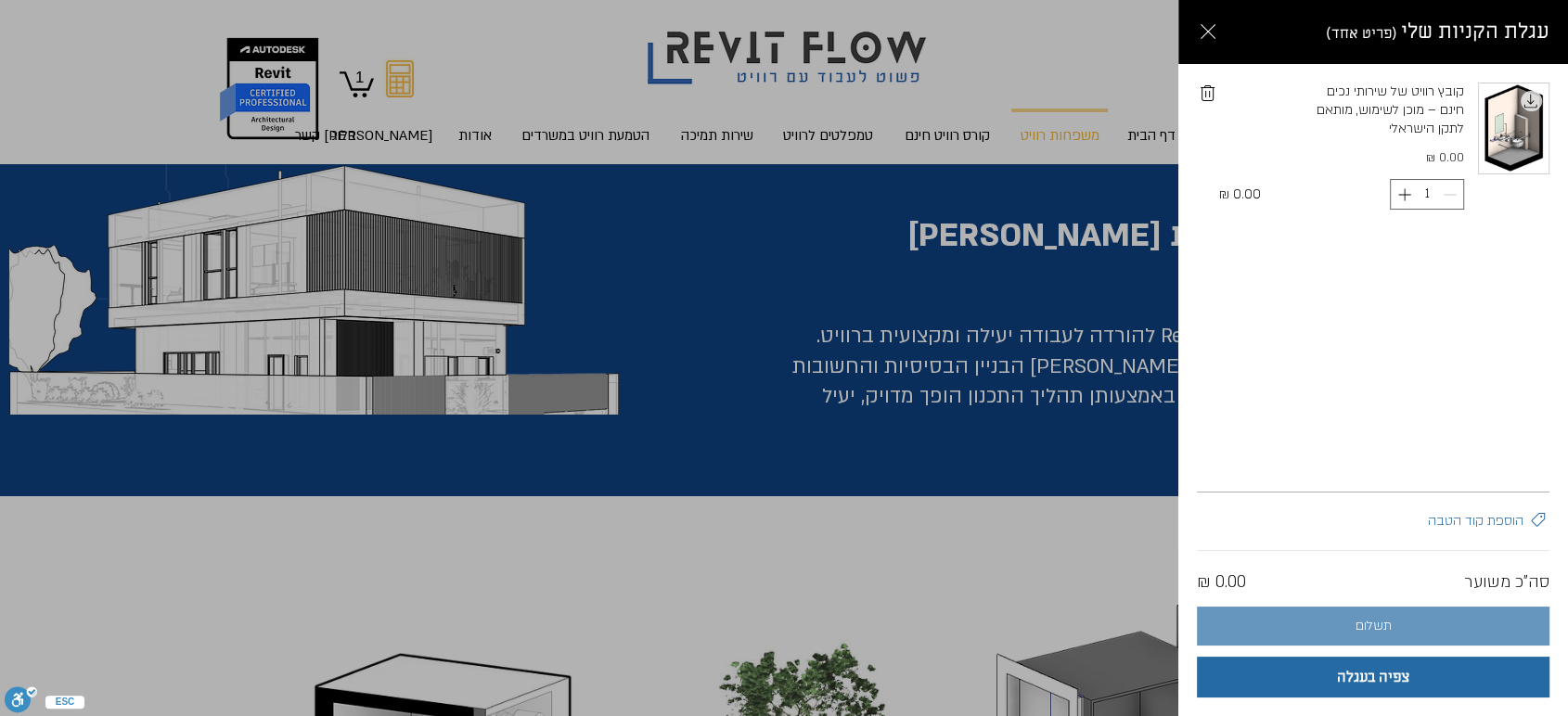
click at [1384, 629] on span "תשלום" at bounding box center [1373, 626] width 36 height 15
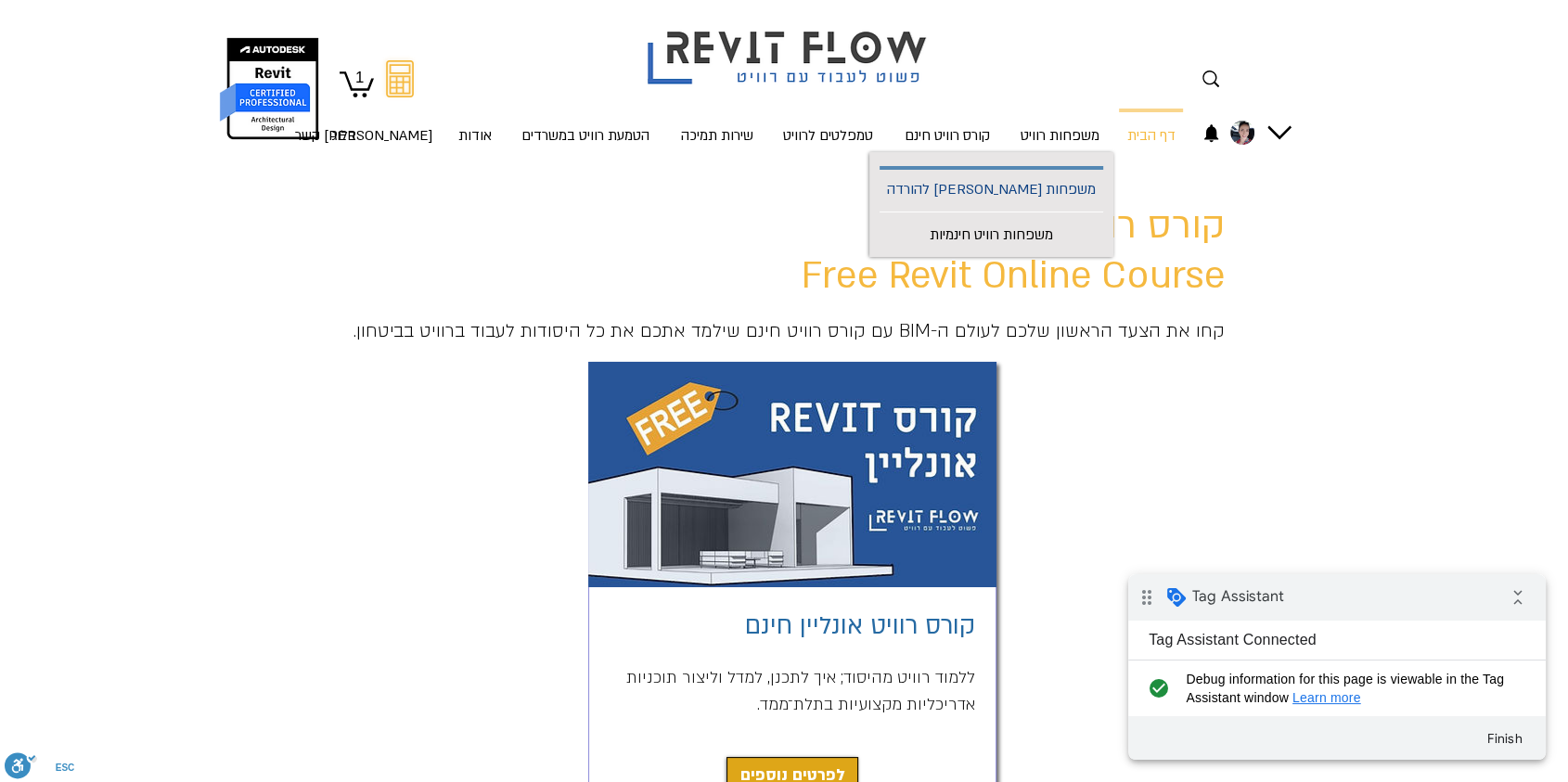
click at [795, 193] on p "משפחות [PERSON_NAME] להורדה" at bounding box center [990, 190] width 224 height 42
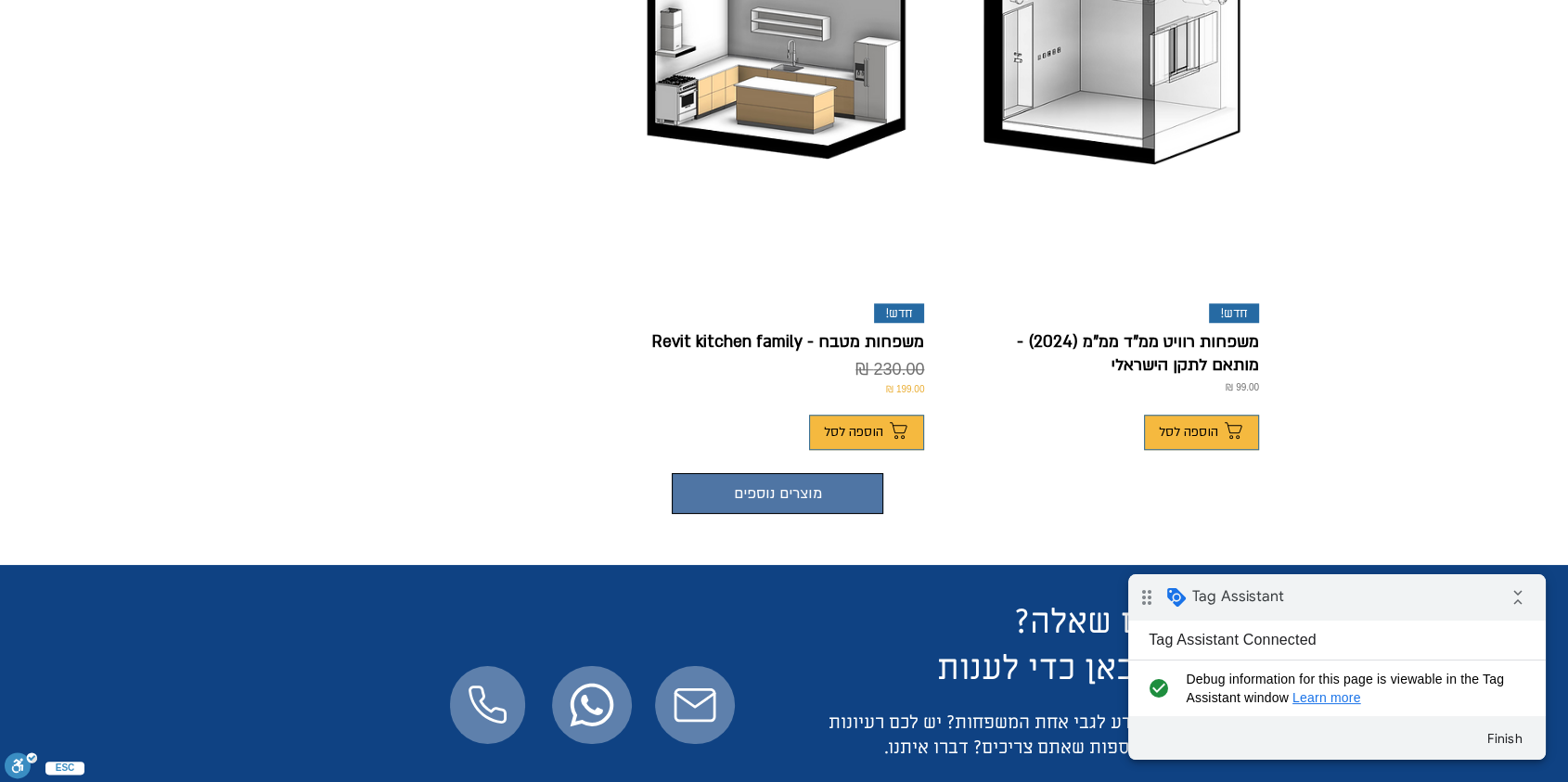
scroll to position [1442, 0]
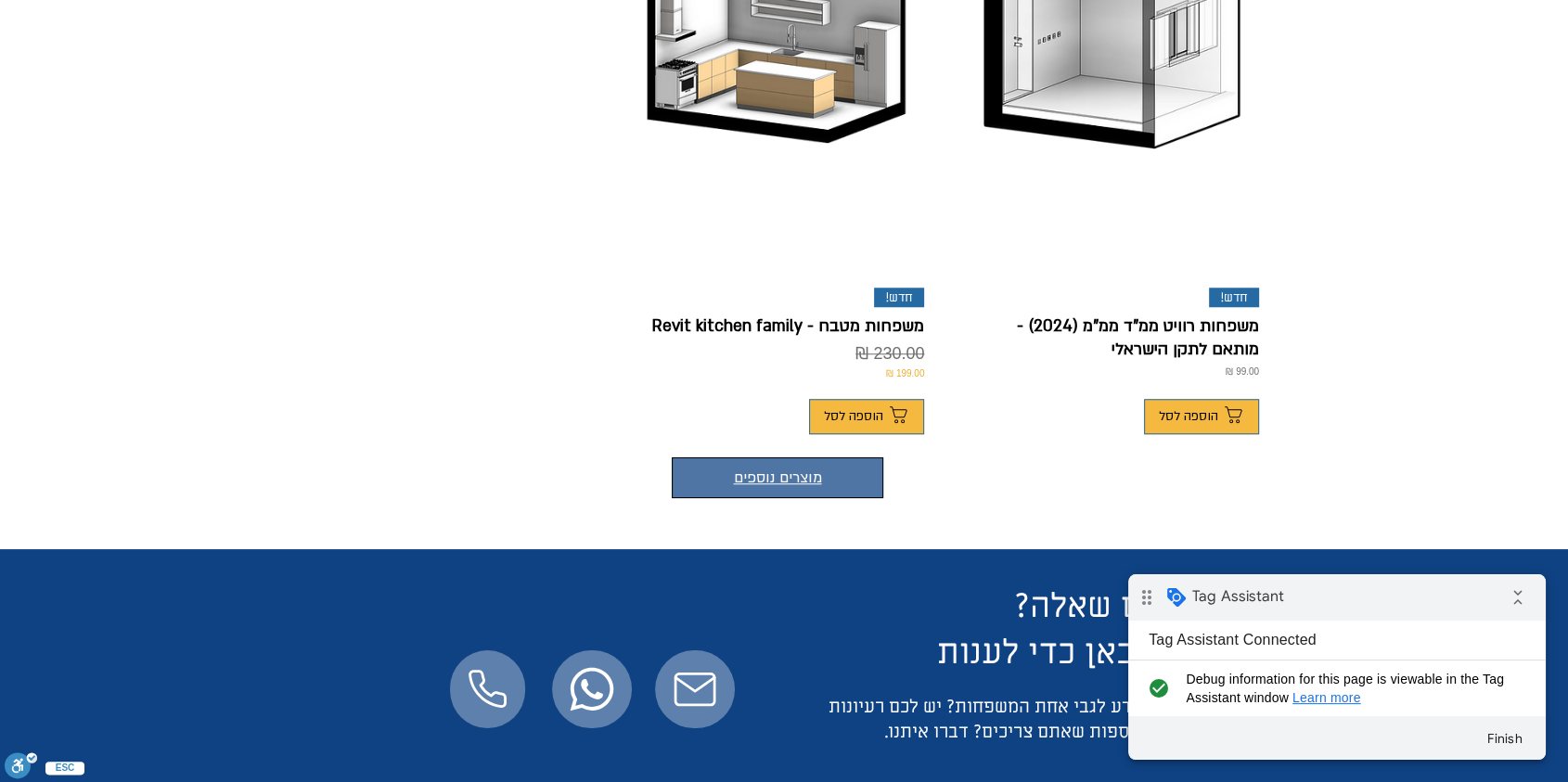
click at [753, 431] on button "מוצרים נוספים" at bounding box center [777, 478] width 211 height 41
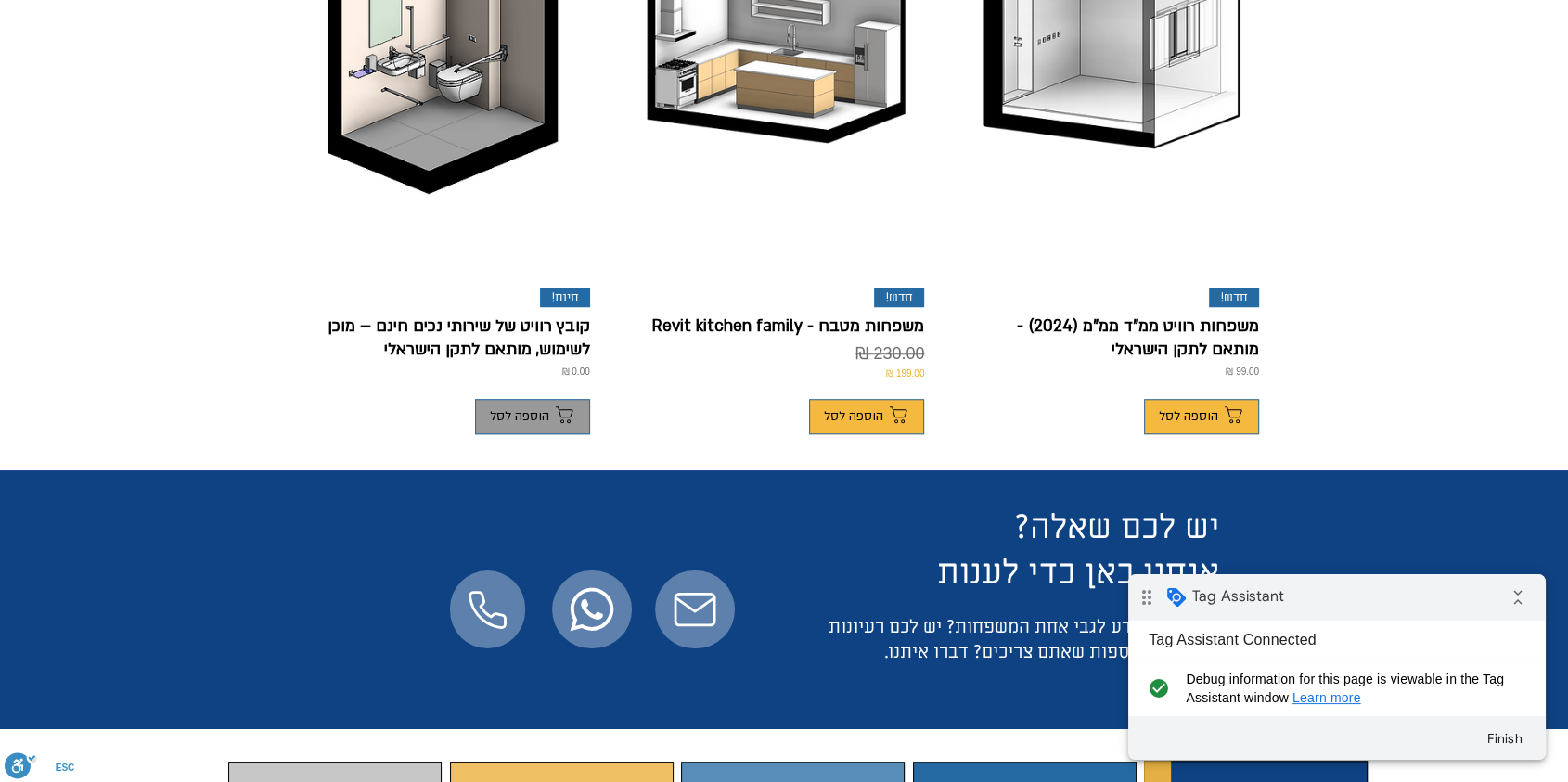
click at [539, 409] on span "הוספה לסל" at bounding box center [519, 417] width 59 height 15
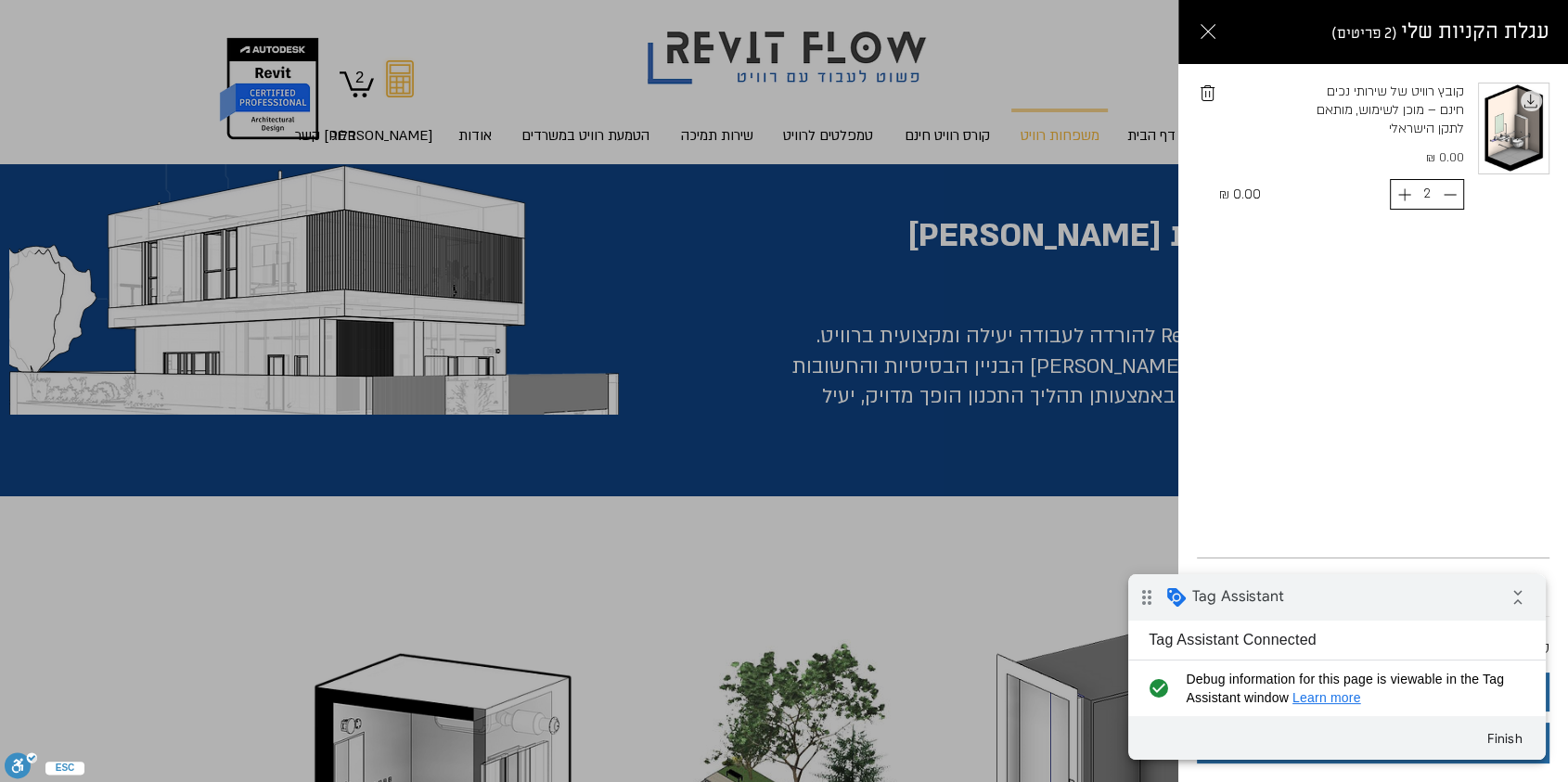
click at [795, 200] on icon "Decrement" at bounding box center [1449, 194] width 19 height 19
type input "1"
click at [795, 431] on div "drag_indicator Tag Assistant collapse_all" at bounding box center [1336, 596] width 418 height 47
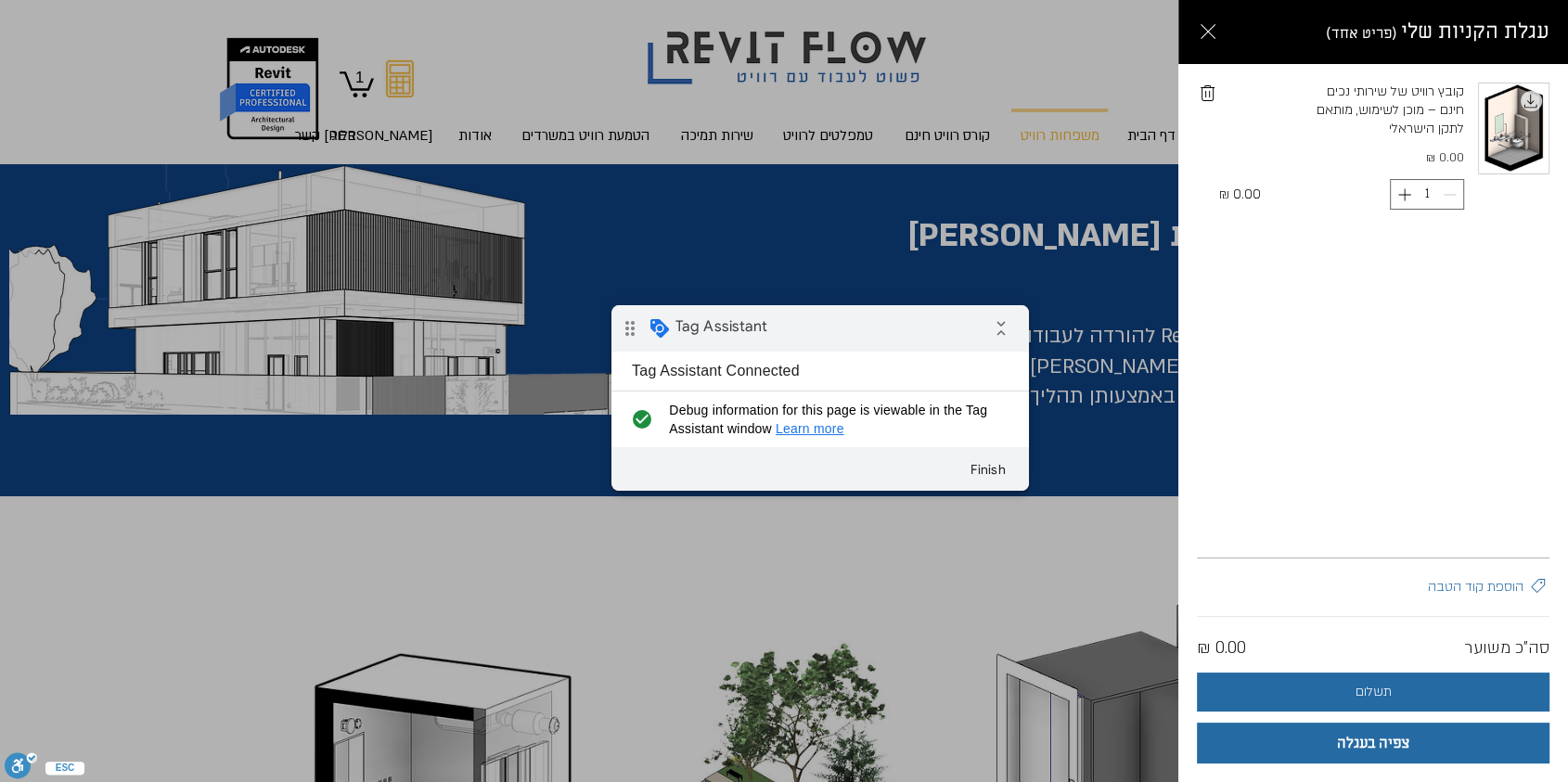
click at [795, 343] on div "drag_indicator Tag Assistant collapse_all" at bounding box center [819, 328] width 418 height 47
click at [795, 431] on span "תשלום" at bounding box center [1373, 692] width 36 height 15
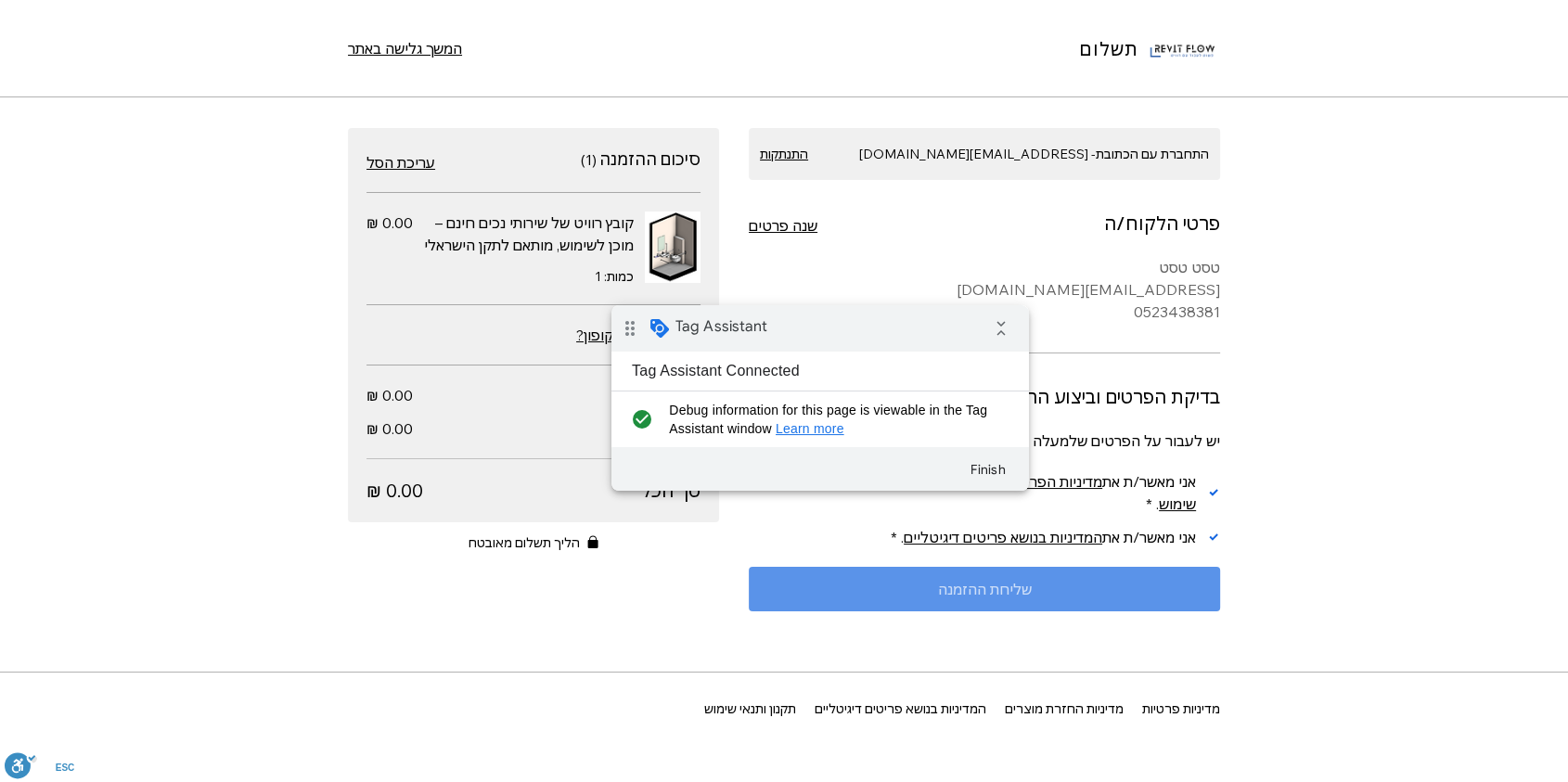
click at [795, 431] on span "שליחת ההזמנה" at bounding box center [985, 589] width 93 height 15
